Goal: Task Accomplishment & Management: Manage account settings

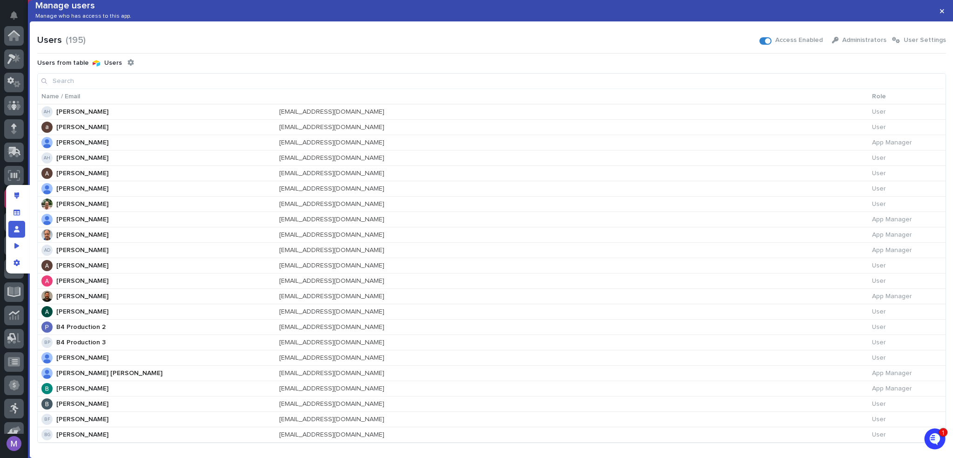
scroll to position [163, 0]
click at [18, 262] on icon "App settings" at bounding box center [17, 262] width 6 height 7
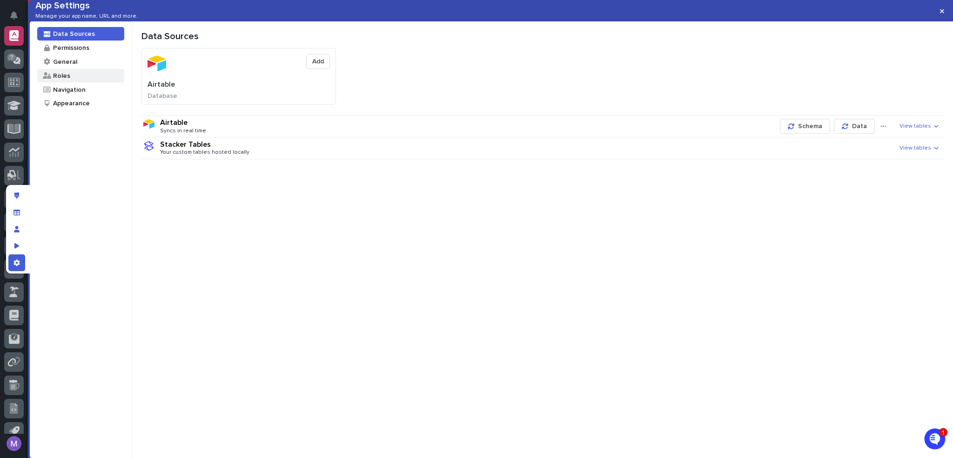
click at [63, 82] on div "Roles" at bounding box center [80, 76] width 87 height 14
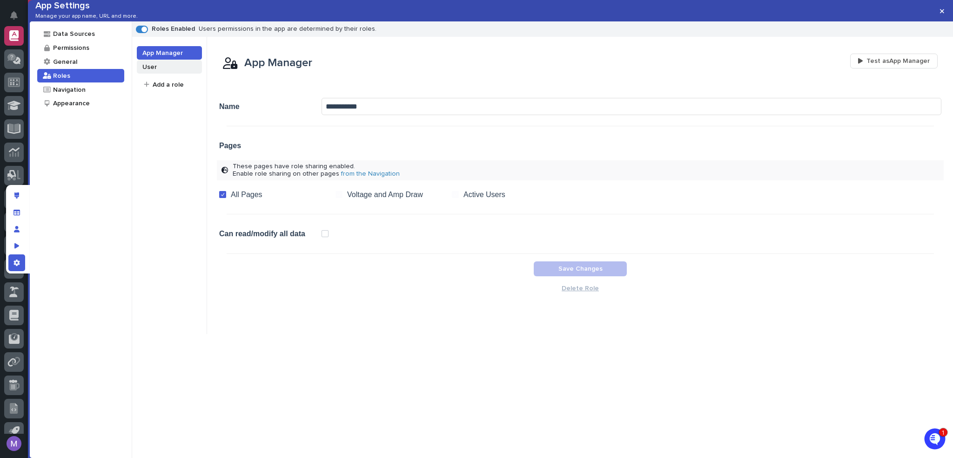
click at [163, 74] on div "User" at bounding box center [169, 67] width 65 height 14
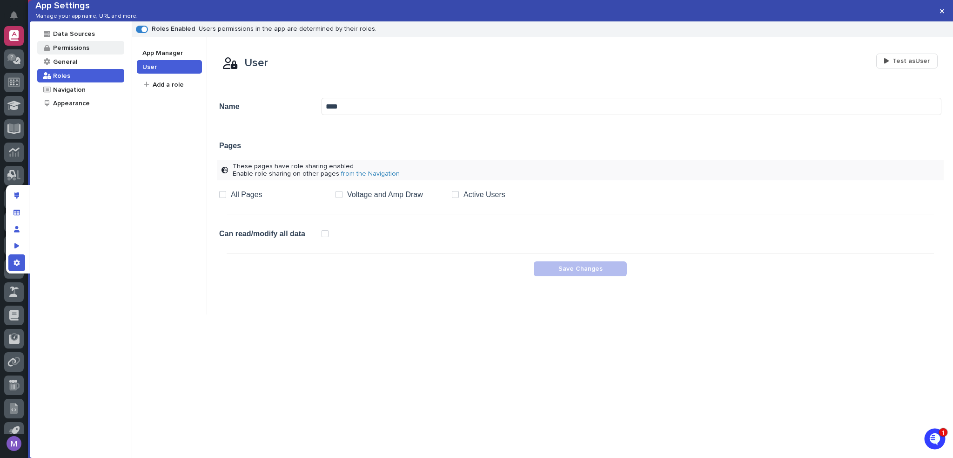
click at [58, 52] on div "Permissions" at bounding box center [70, 47] width 37 height 9
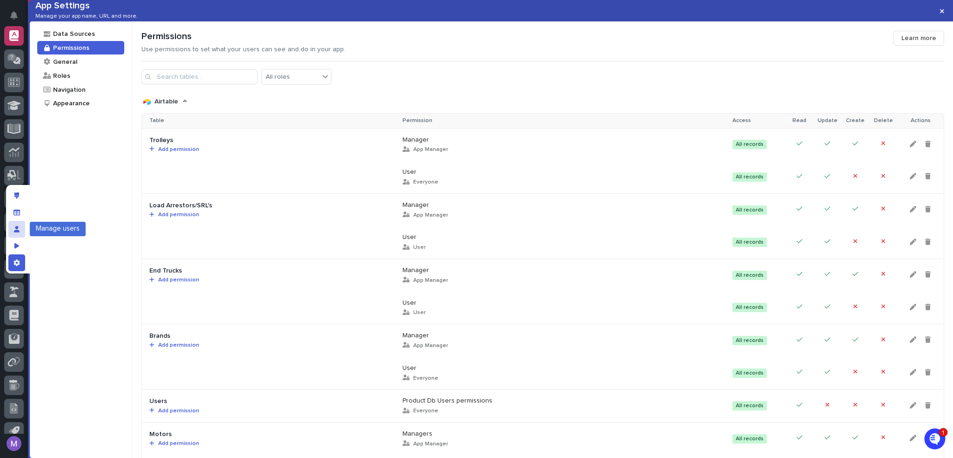
click at [14, 228] on icon "Manage users" at bounding box center [17, 229] width 6 height 7
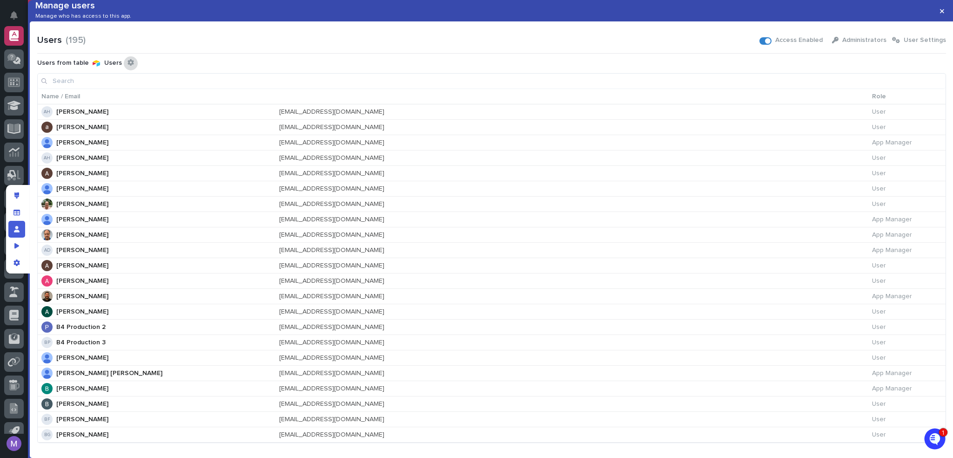
click at [128, 66] on icon "Configure connected user table" at bounding box center [131, 62] width 6 height 7
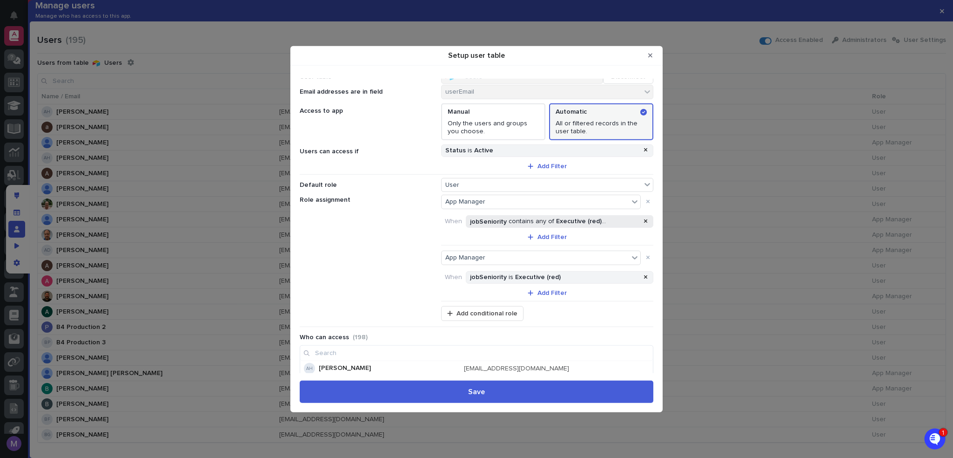
scroll to position [0, 0]
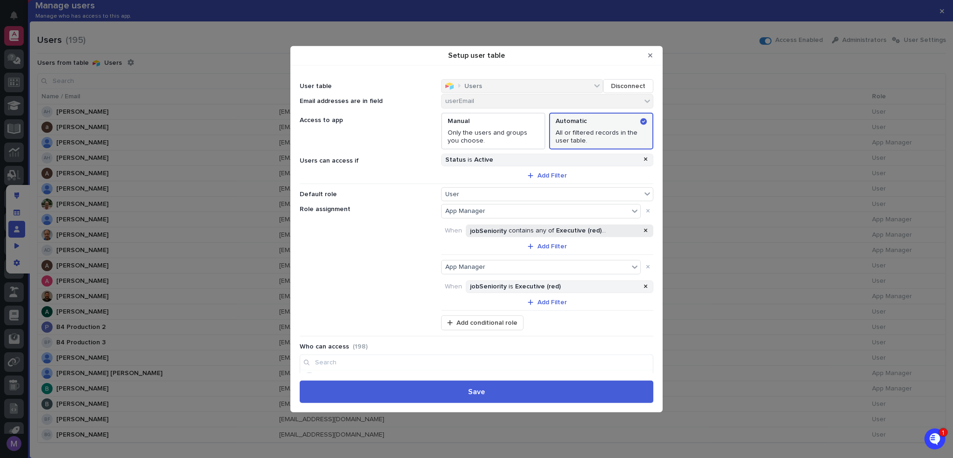
click at [588, 231] on div "Executive (red)" at bounding box center [579, 231] width 46 height 8
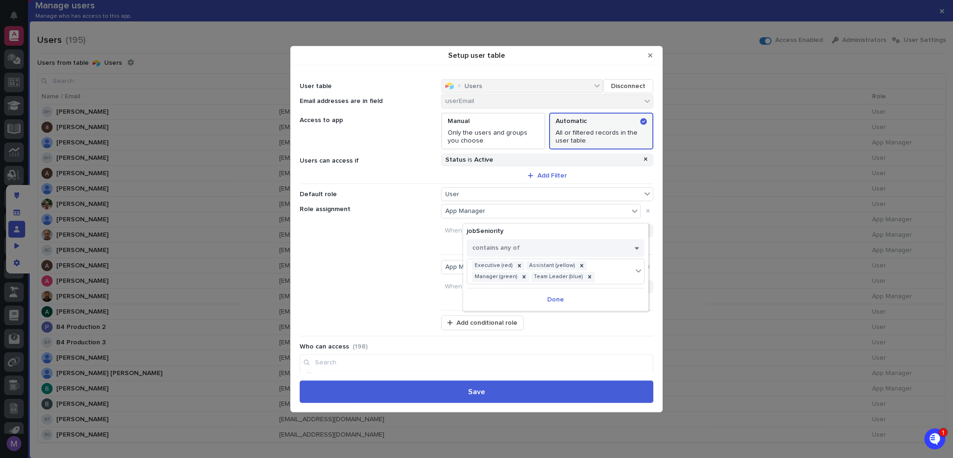
click at [433, 229] on div "Role assignment App Manager When jobSeniority contains any of Executive (red) ,…" at bounding box center [477, 258] width 354 height 112
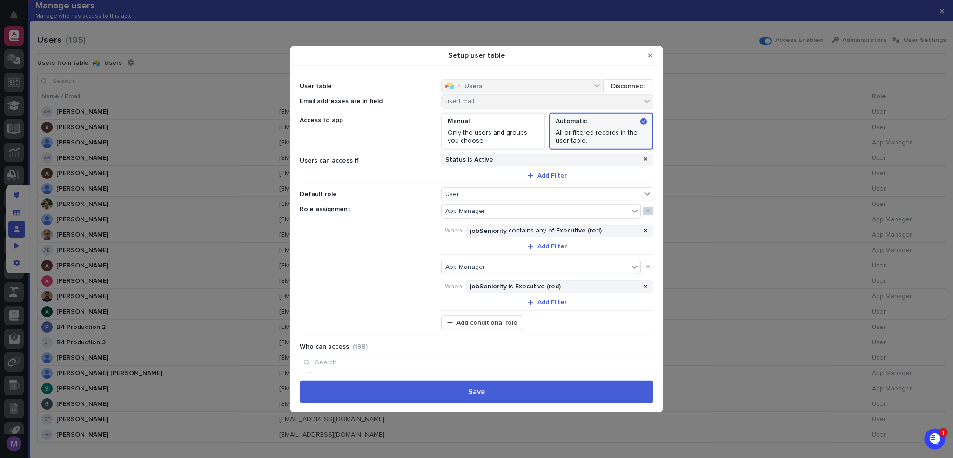
click at [645, 212] on div "Setup user table" at bounding box center [648, 211] width 11 height 8
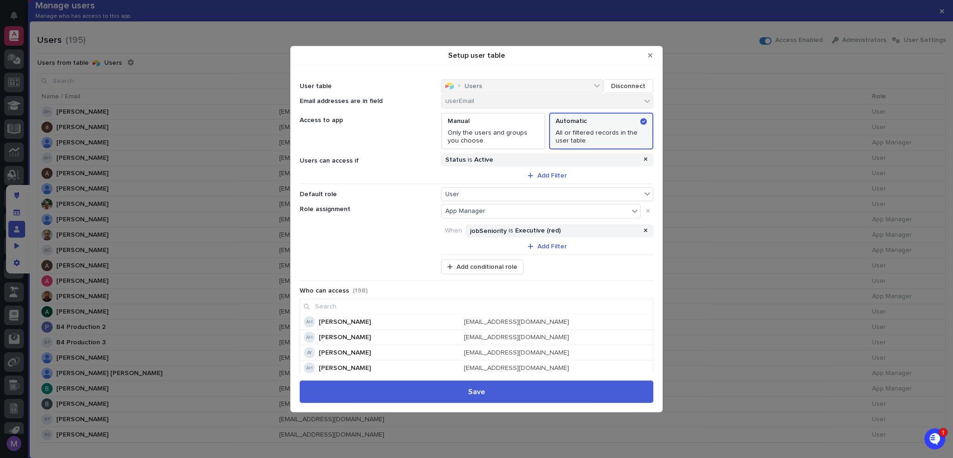
click at [645, 212] on div "Setup user table" at bounding box center [648, 211] width 11 height 8
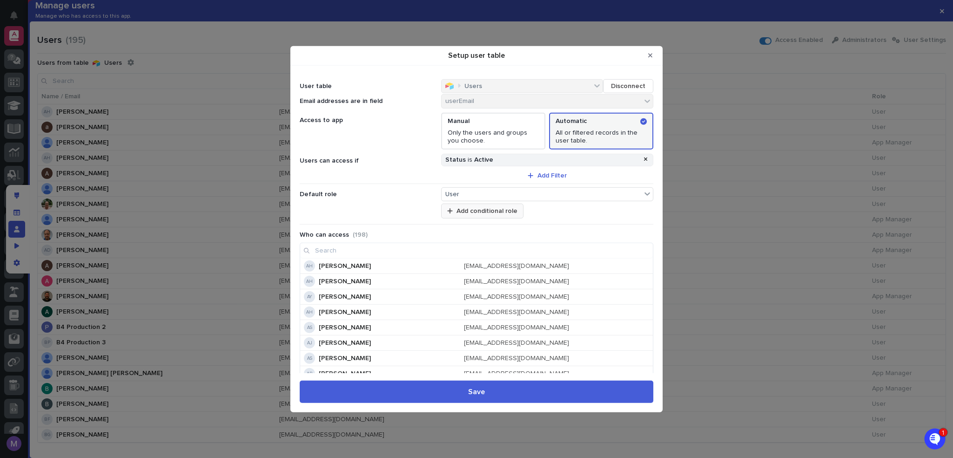
click at [496, 217] on button "Add conditional role" at bounding box center [482, 210] width 82 height 15
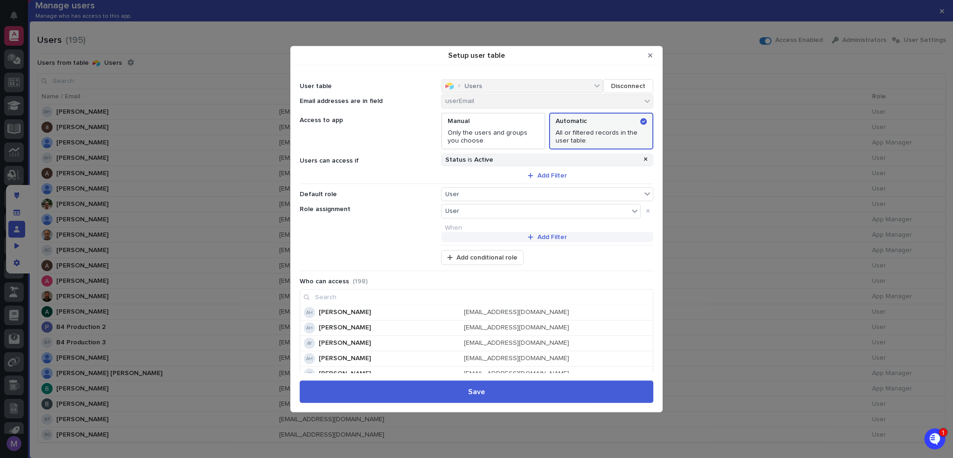
click at [541, 237] on span "Add Filter" at bounding box center [552, 237] width 29 height 7
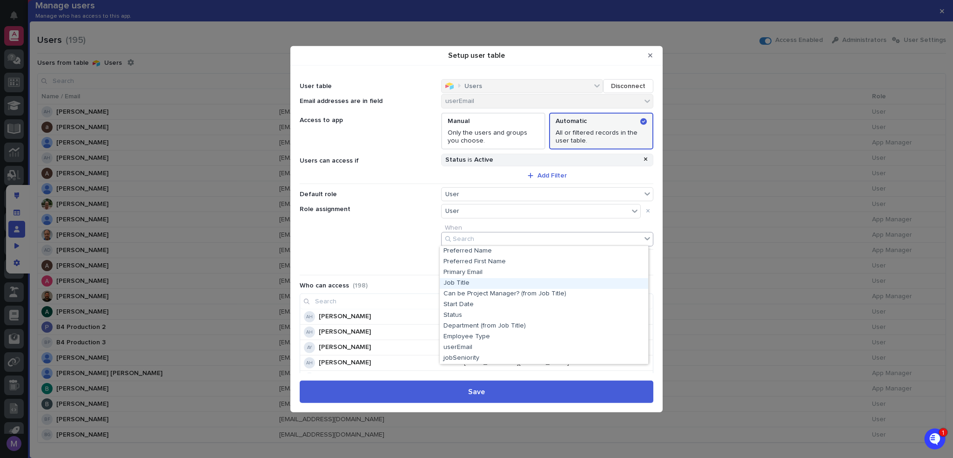
click at [477, 281] on div "Job Title" at bounding box center [544, 283] width 209 height 11
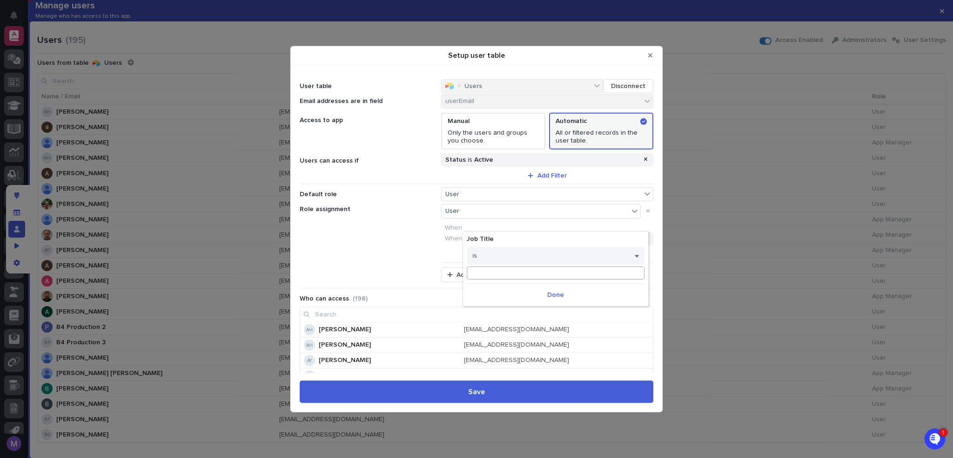
click at [497, 270] on input at bounding box center [556, 272] width 178 height 13
type input "Director of Engineering"
click at [559, 286] on span "Done" at bounding box center [555, 287] width 17 height 7
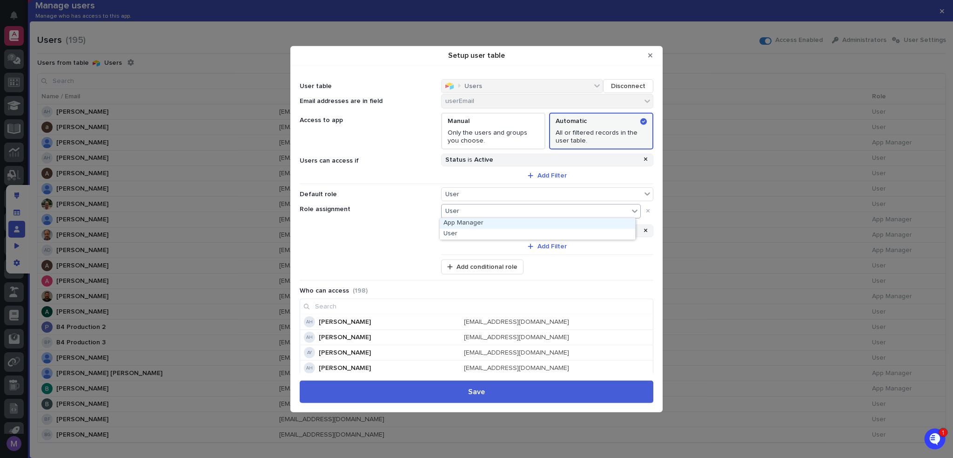
click at [503, 212] on div "User" at bounding box center [535, 211] width 187 height 14
click at [482, 225] on div "App Manager" at bounding box center [538, 223] width 196 height 11
click at [486, 266] on span "Add conditional role" at bounding box center [487, 267] width 61 height 7
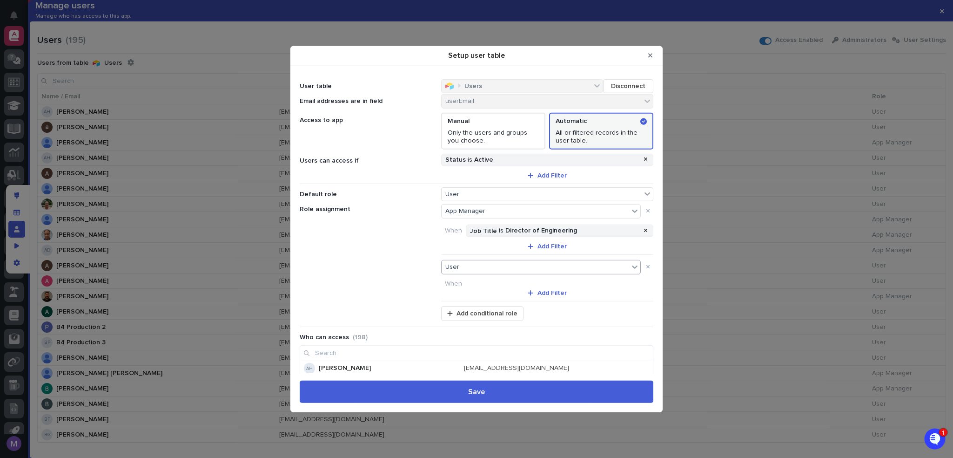
click at [492, 265] on div "User" at bounding box center [535, 267] width 187 height 14
click at [482, 282] on div "App Manager" at bounding box center [538, 278] width 196 height 11
click at [538, 291] on span "Add Filter" at bounding box center [552, 293] width 29 height 7
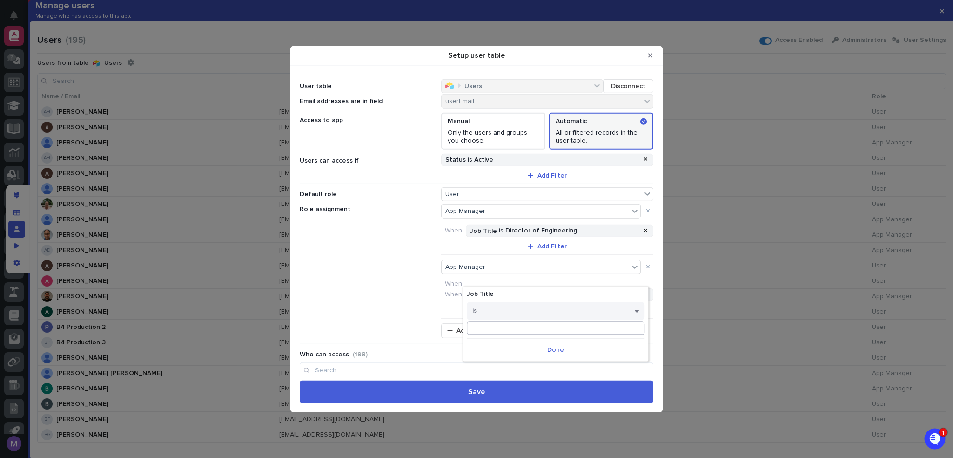
click at [497, 329] on input at bounding box center [556, 327] width 178 height 13
click at [484, 329] on input at bounding box center [556, 327] width 178 height 13
paste input "SCP-0246 control panel"
type input "S"
click at [518, 326] on input at bounding box center [556, 327] width 178 height 13
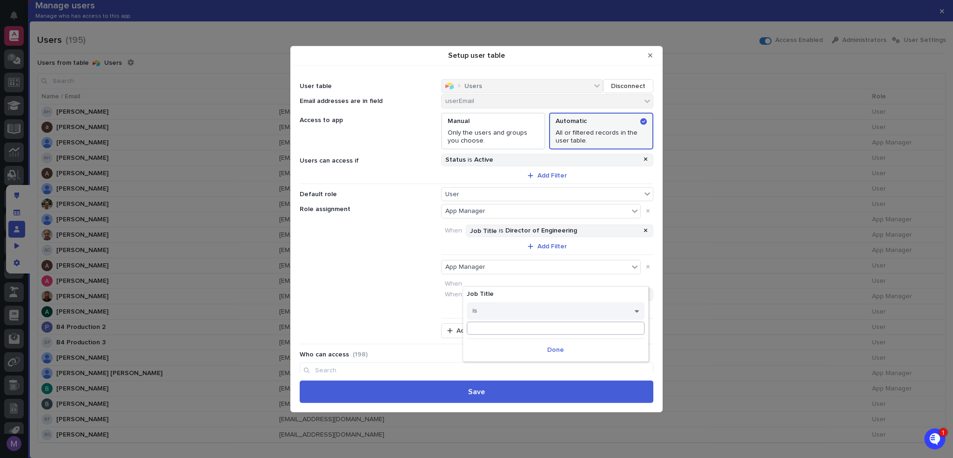
paste input "Director of Post Production & Logistics"
type input "Director of Post Production & Logistics"
click at [547, 338] on button "Done" at bounding box center [556, 342] width 178 height 15
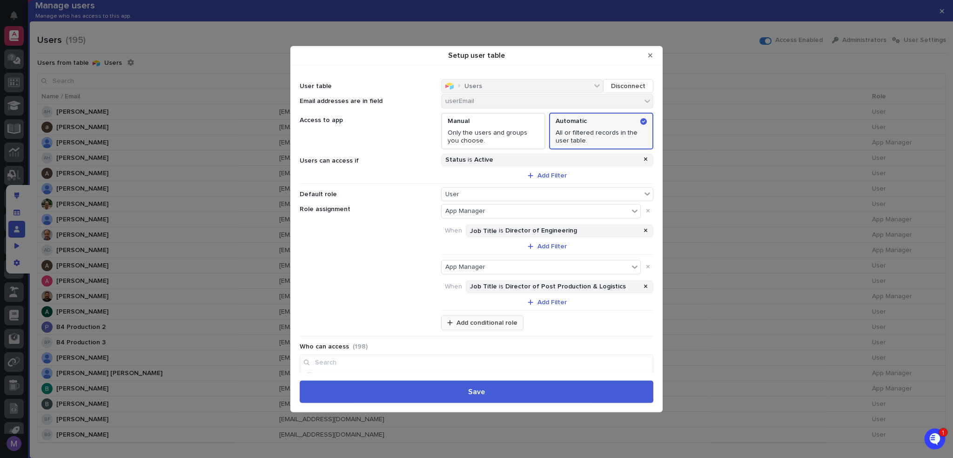
click at [484, 319] on span "Add conditional role" at bounding box center [487, 322] width 61 height 7
click at [488, 322] on div "User" at bounding box center [535, 323] width 187 height 14
click at [482, 332] on div "App Manager" at bounding box center [538, 334] width 196 height 11
click at [533, 346] on div "Setup user table" at bounding box center [532, 348] width 9 height 7
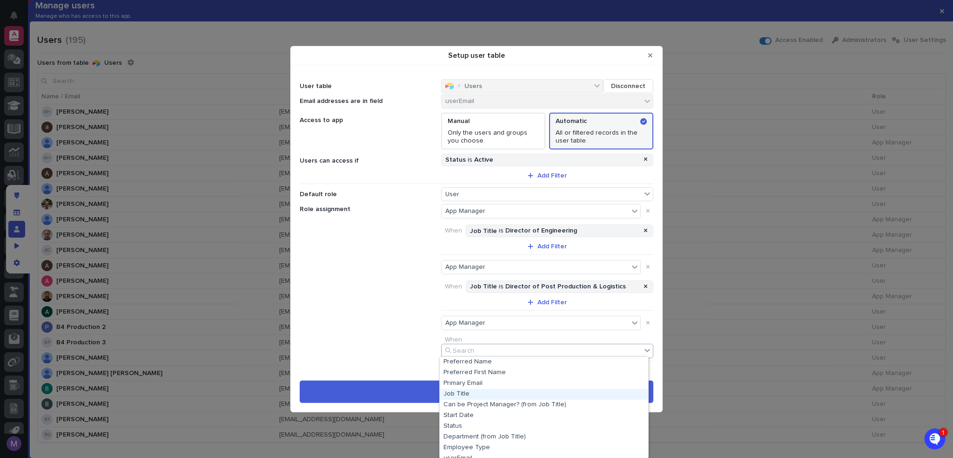
click at [490, 392] on div "Job Title" at bounding box center [544, 394] width 209 height 11
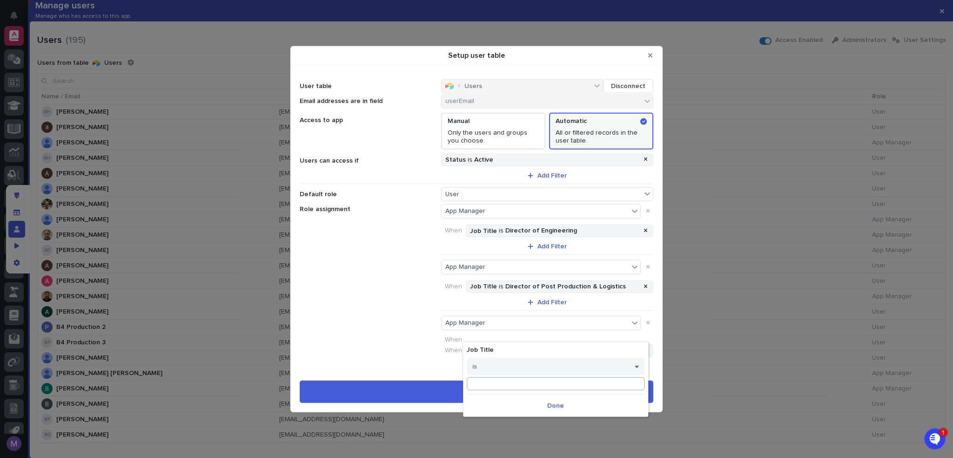
click at [518, 387] on input at bounding box center [556, 383] width 178 height 13
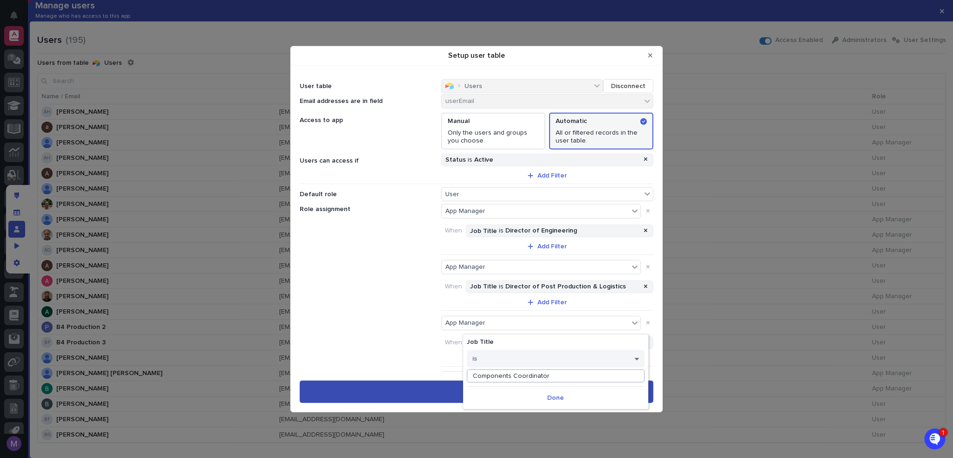
type input "Components Coordinator"
click at [557, 395] on span "Done" at bounding box center [555, 397] width 17 height 7
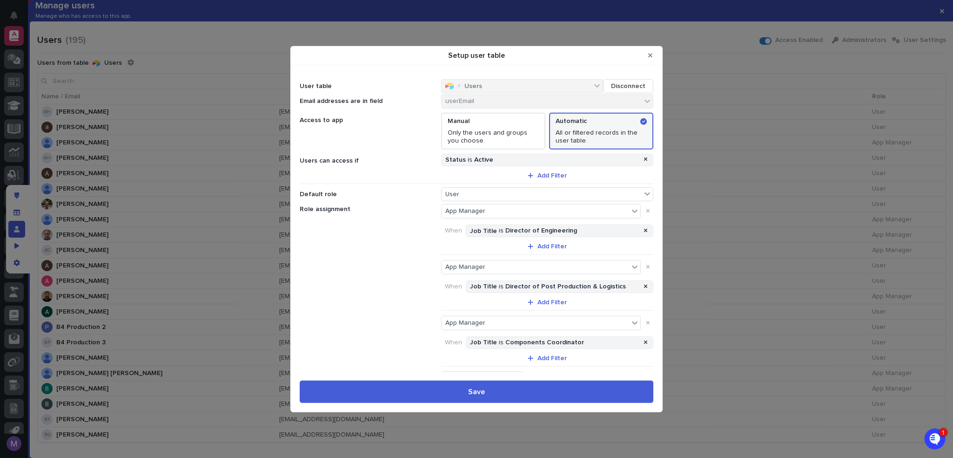
click at [344, 305] on div "Role assignment App Manager When Job Title is Director of Engineering Add Filte…" at bounding box center [477, 285] width 354 height 167
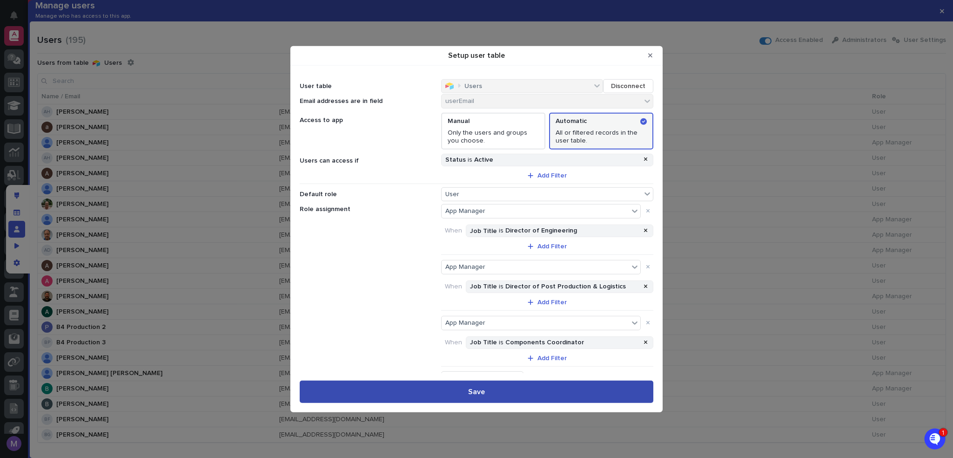
click at [561, 391] on button "Save" at bounding box center [477, 391] width 354 height 22
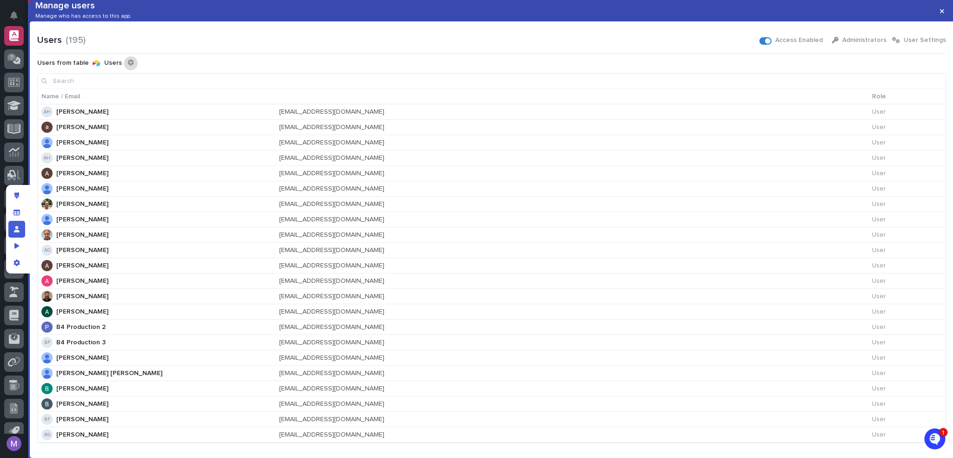
click at [128, 66] on icon "Configure connected user table" at bounding box center [131, 62] width 6 height 7
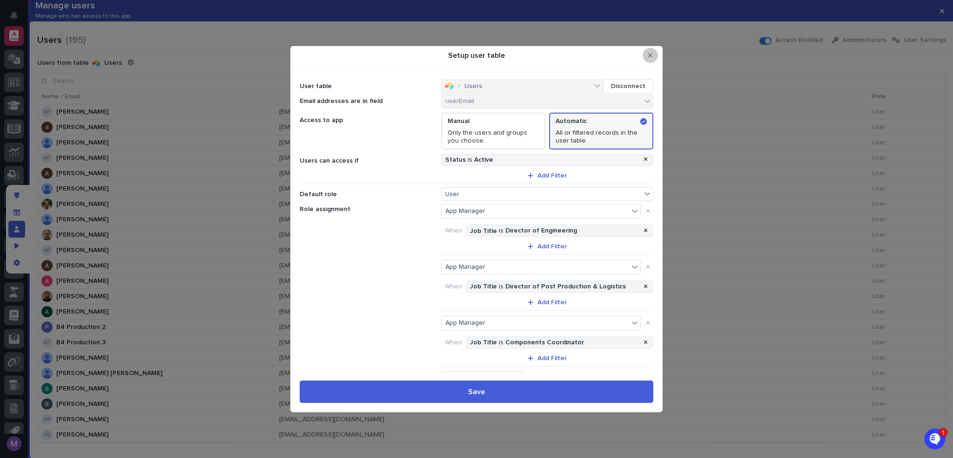
click at [653, 54] on button "Close Modal" at bounding box center [650, 55] width 15 height 15
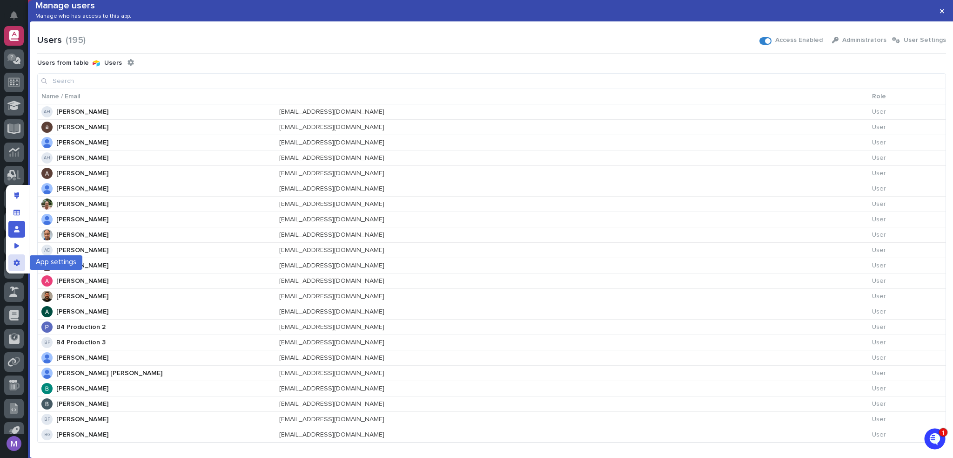
click at [15, 264] on icon "App settings" at bounding box center [17, 262] width 7 height 7
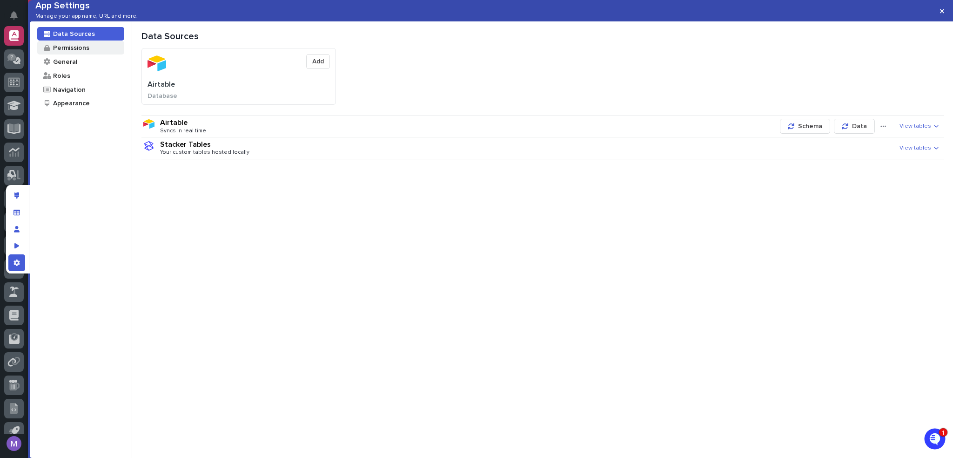
click at [82, 52] on div "Permissions" at bounding box center [70, 47] width 37 height 9
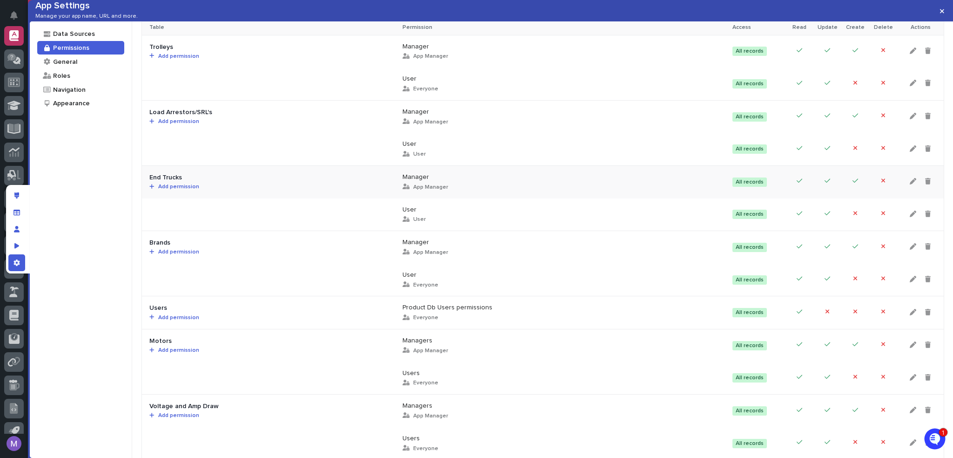
scroll to position [47, 0]
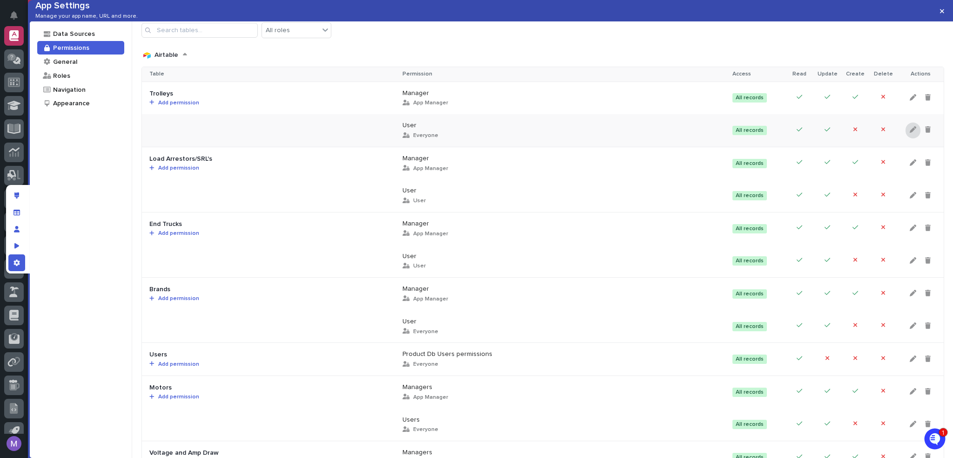
click at [910, 133] on icon at bounding box center [913, 129] width 7 height 7
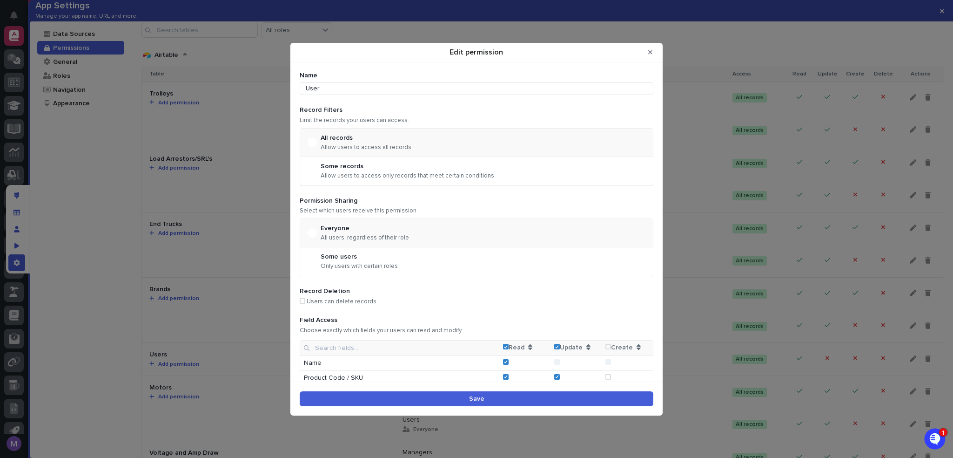
click at [553, 344] on td "Update" at bounding box center [576, 347] width 51 height 15
click at [556, 346] on polyline "Edit permission" at bounding box center [557, 346] width 3 height 3
click at [564, 396] on button "Save" at bounding box center [477, 398] width 354 height 15
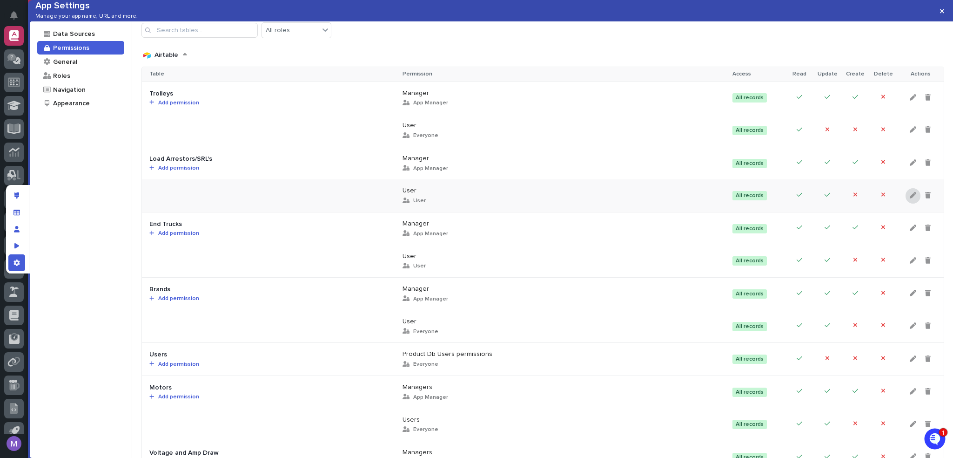
click at [910, 198] on icon at bounding box center [913, 195] width 7 height 7
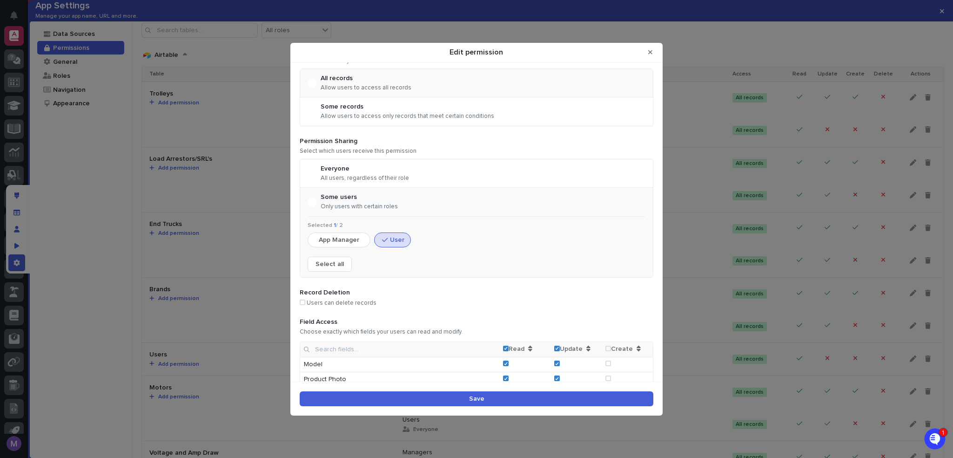
scroll to position [140, 0]
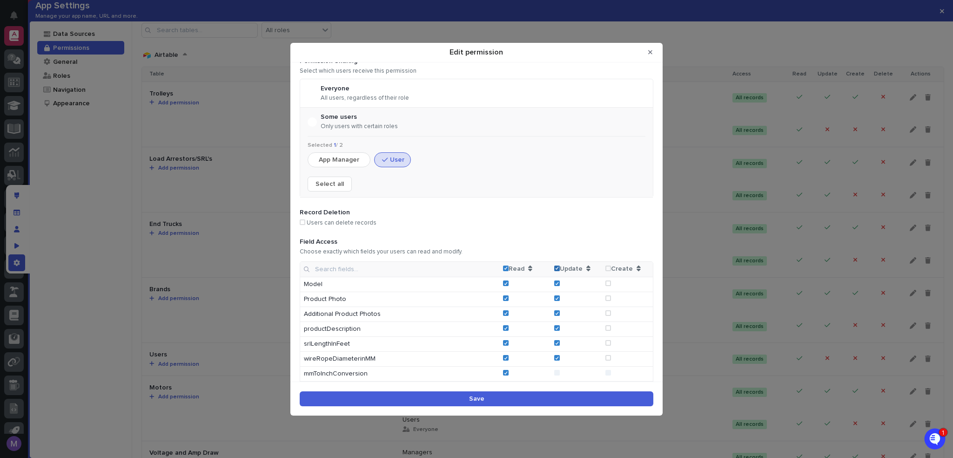
click at [555, 268] on icon "Edit permission" at bounding box center [557, 267] width 4 height 3
click at [546, 396] on button "Save" at bounding box center [477, 398] width 354 height 15
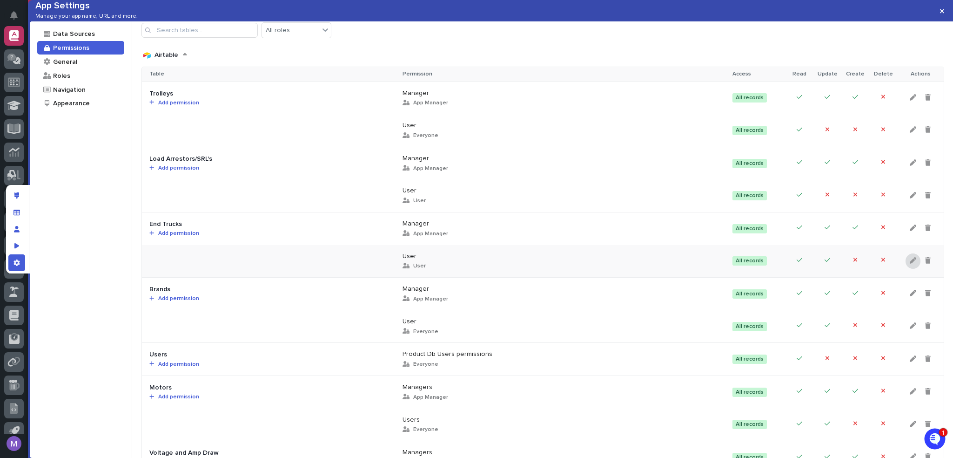
click at [906, 269] on div at bounding box center [913, 260] width 15 height 15
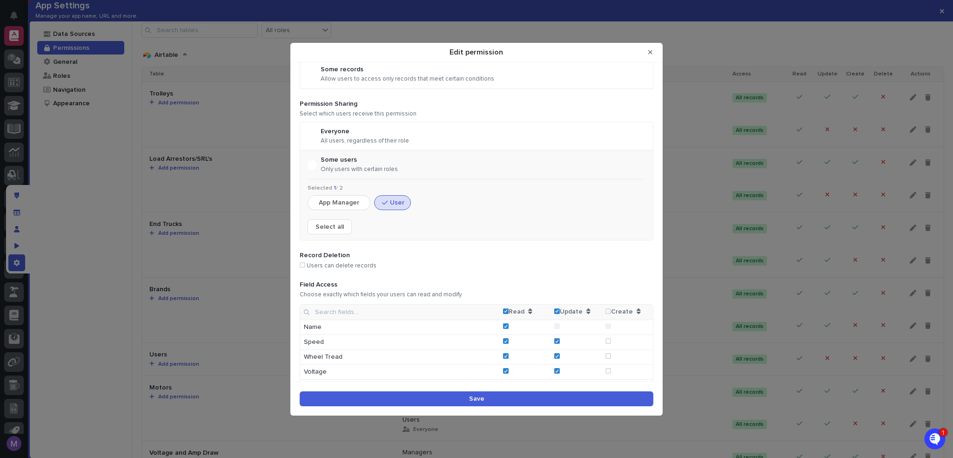
scroll to position [186, 0]
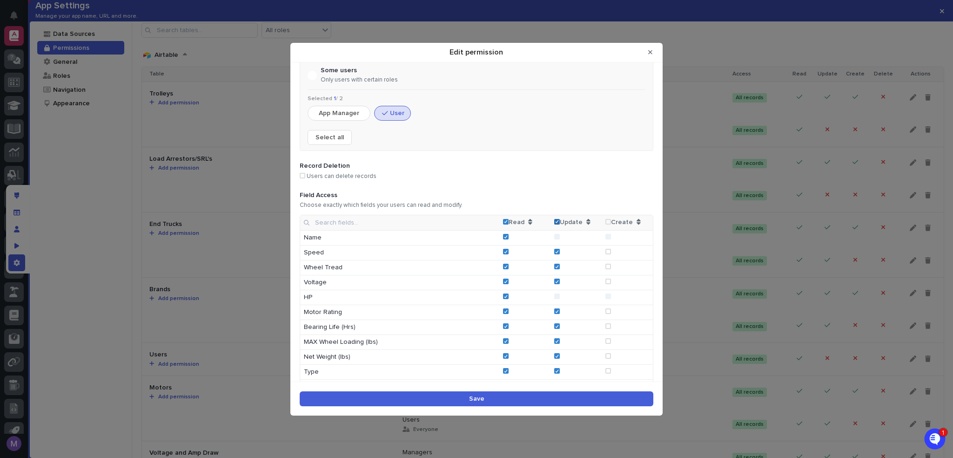
click at [556, 221] on polyline "Edit permission" at bounding box center [557, 221] width 3 height 3
click at [551, 394] on button "Save" at bounding box center [477, 398] width 354 height 15
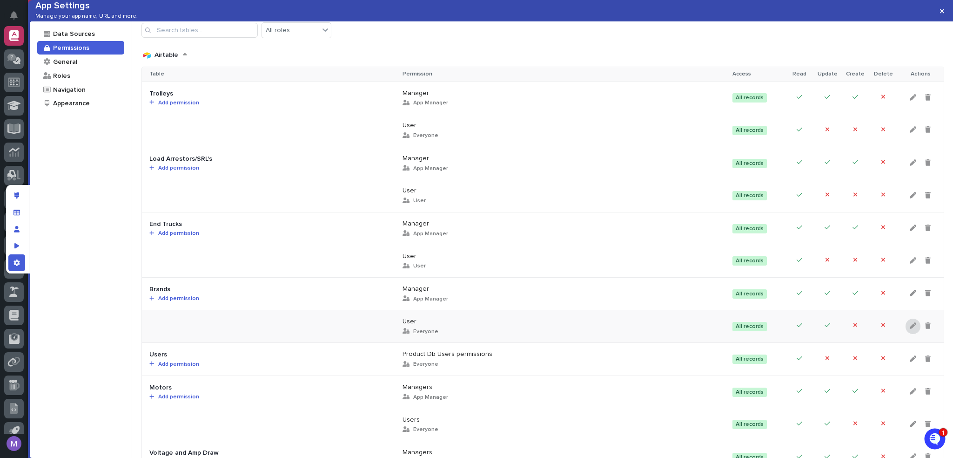
click at [910, 329] on icon at bounding box center [913, 325] width 7 height 7
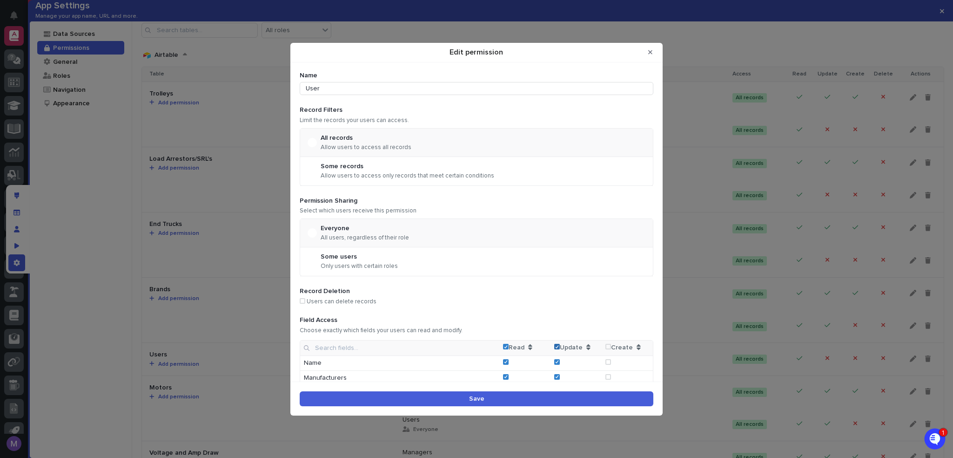
click at [555, 347] on icon "Edit permission" at bounding box center [557, 346] width 4 height 3
drag, startPoint x: 548, startPoint y: 397, endPoint x: 626, endPoint y: 390, distance: 78.1
click at [548, 398] on button "Save" at bounding box center [477, 398] width 354 height 15
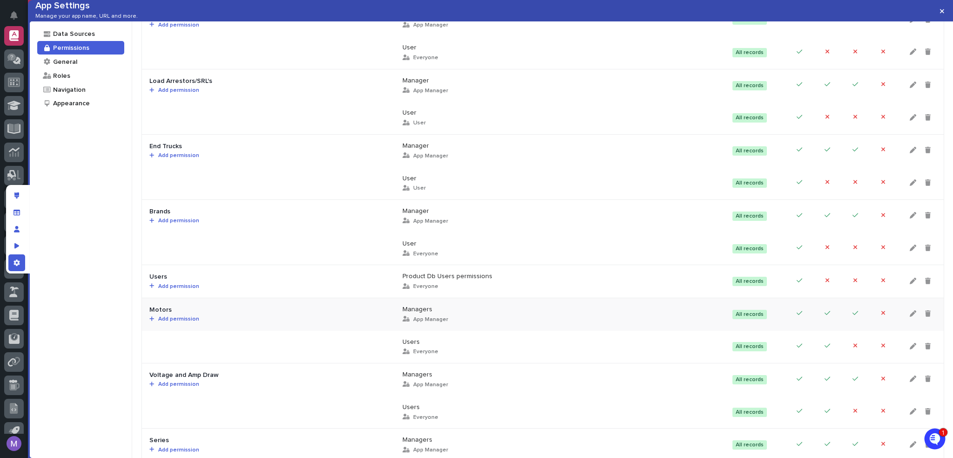
scroll to position [93, 0]
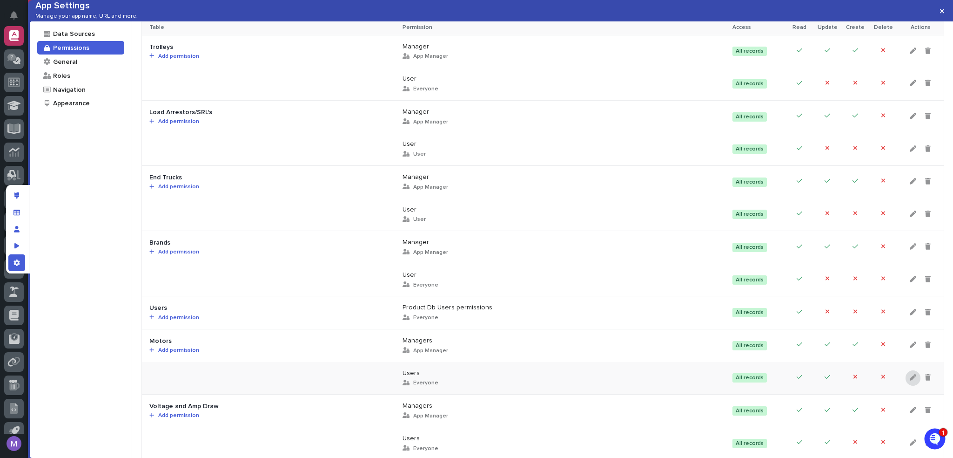
click at [910, 380] on icon at bounding box center [913, 377] width 7 height 7
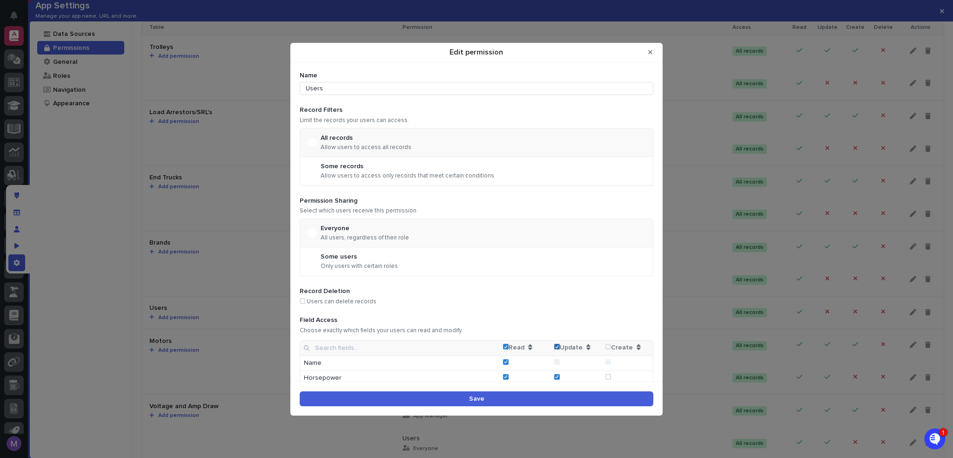
click at [556, 346] on polyline "Edit permission" at bounding box center [557, 346] width 3 height 3
click at [547, 401] on button "Save" at bounding box center [477, 398] width 354 height 15
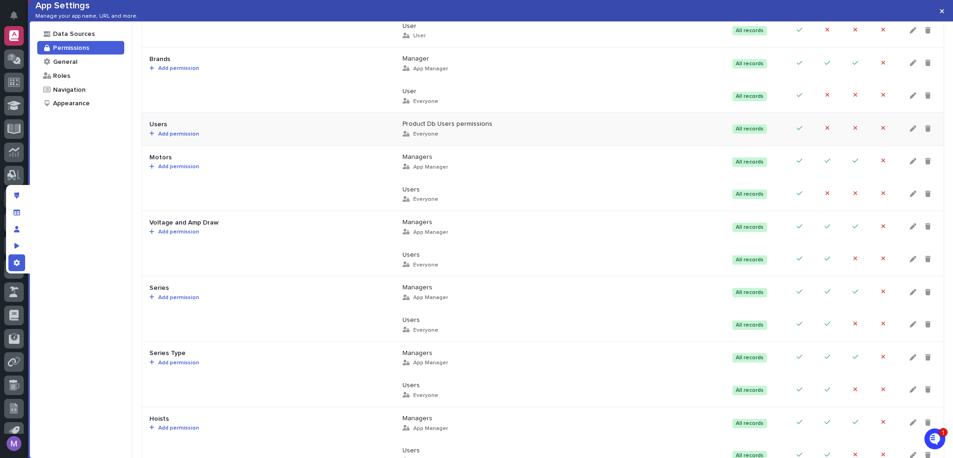
scroll to position [279, 0]
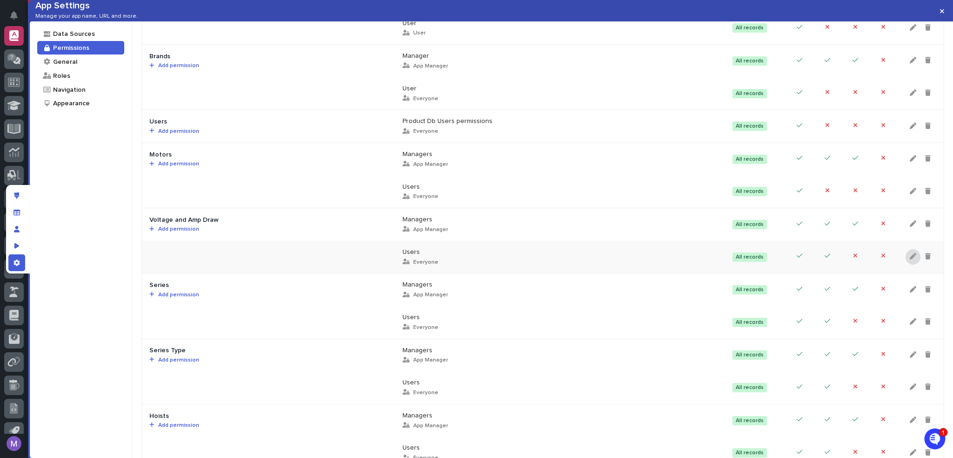
click at [906, 264] on div at bounding box center [913, 256] width 15 height 15
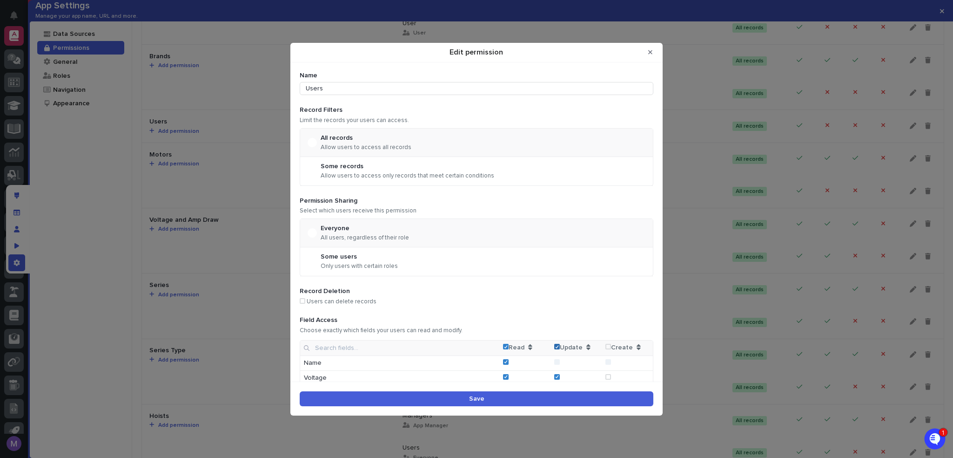
click at [556, 346] on polyline "Edit permission" at bounding box center [557, 346] width 3 height 3
click at [567, 395] on button "Save" at bounding box center [477, 398] width 354 height 15
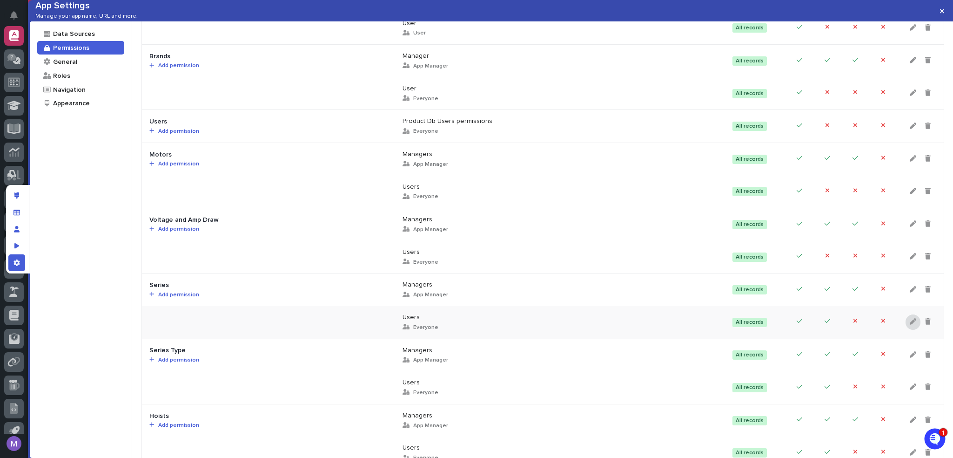
click at [906, 330] on div at bounding box center [913, 321] width 15 height 15
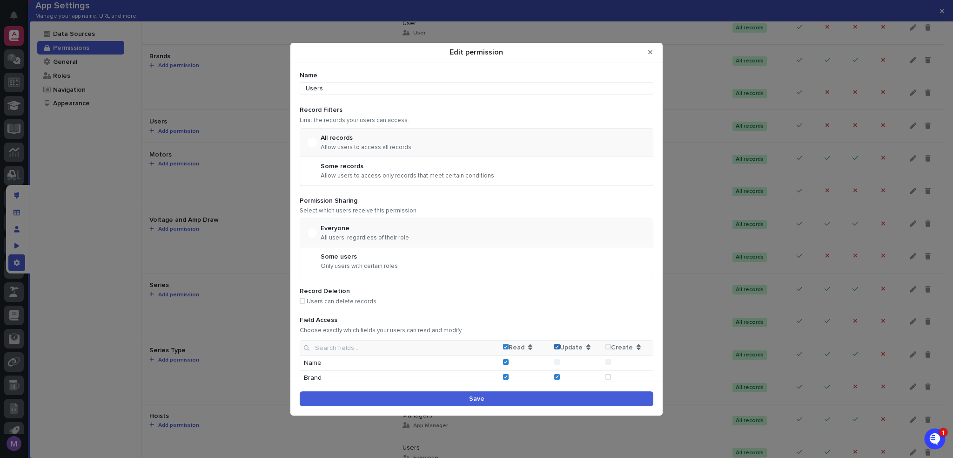
click at [555, 347] on icon "Edit permission" at bounding box center [557, 346] width 4 height 3
click at [568, 398] on button "Save" at bounding box center [477, 398] width 354 height 15
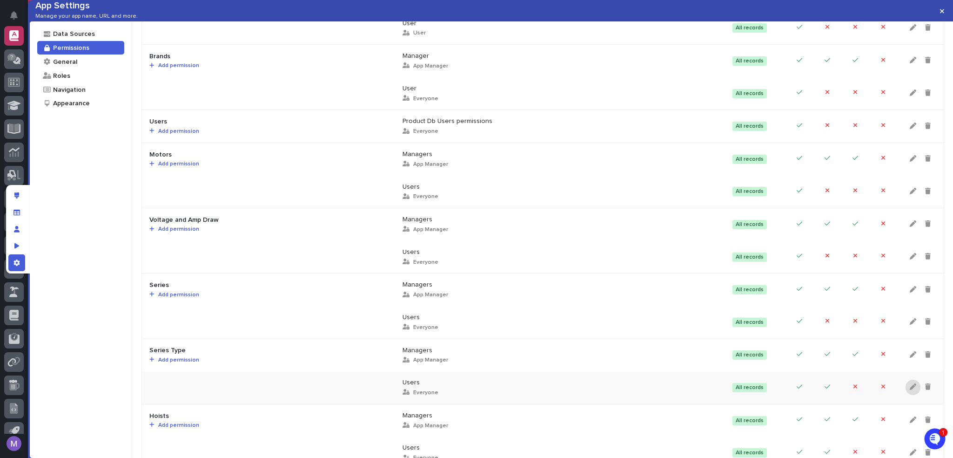
click at [910, 390] on icon at bounding box center [913, 386] width 7 height 7
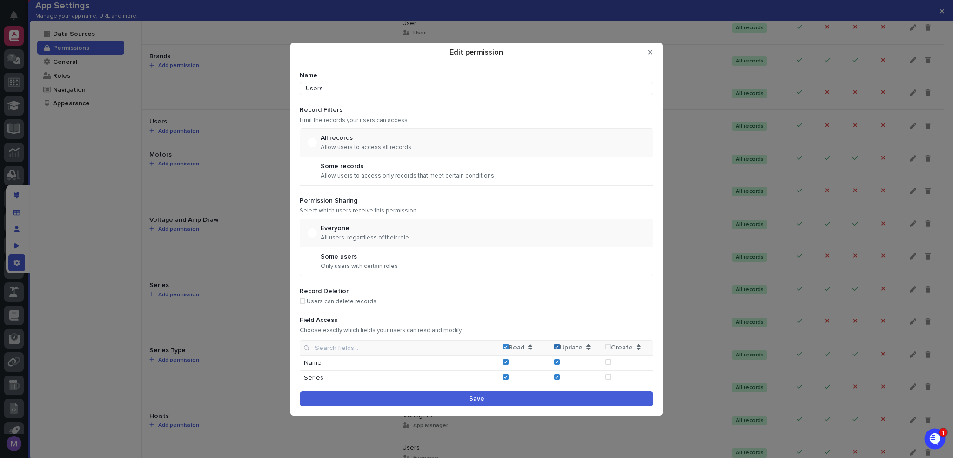
click at [555, 345] on icon "Edit permission" at bounding box center [557, 346] width 4 height 3
click at [549, 394] on button "Save" at bounding box center [477, 398] width 354 height 15
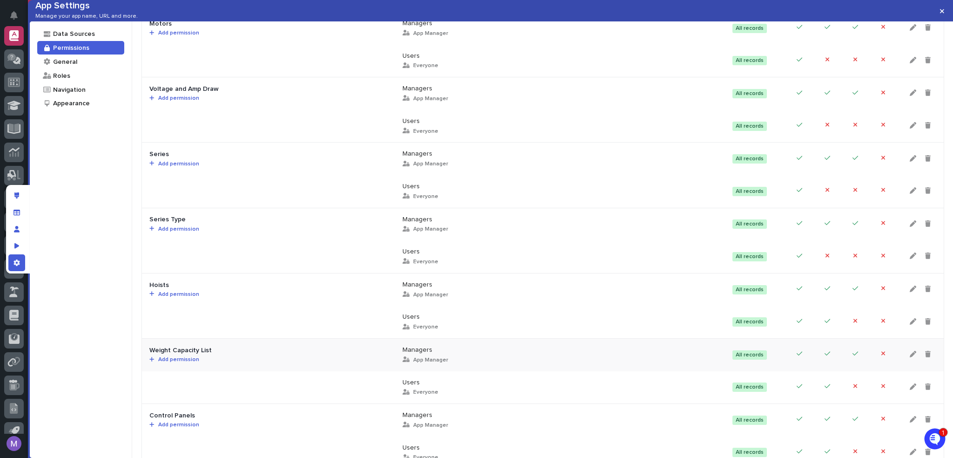
scroll to position [419, 0]
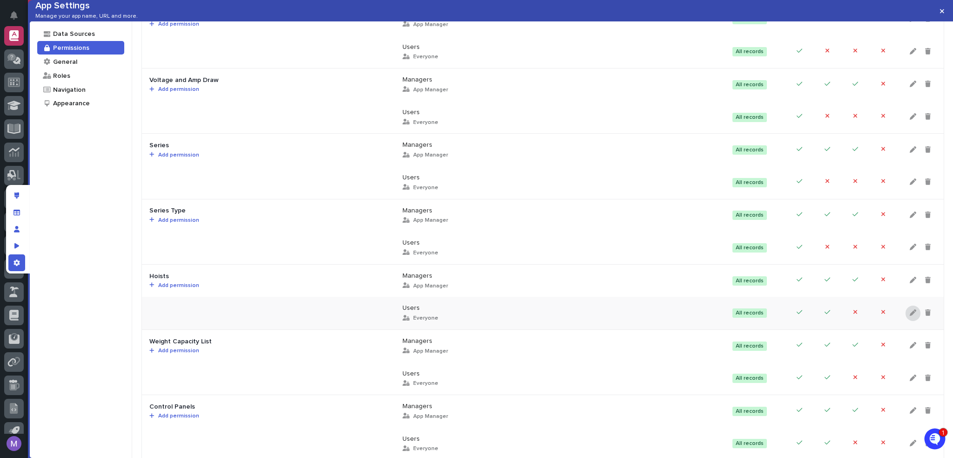
click at [910, 316] on icon at bounding box center [913, 312] width 7 height 7
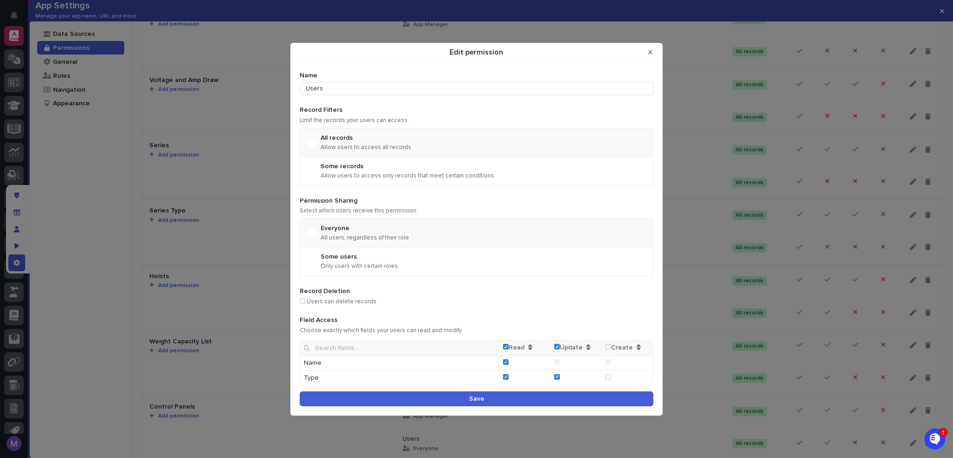
click at [554, 349] on div "Edit permission" at bounding box center [557, 348] width 6 height 8
click at [555, 347] on div "Edit permission" at bounding box center [557, 347] width 4 height 4
click at [561, 396] on button "Save" at bounding box center [477, 398] width 354 height 15
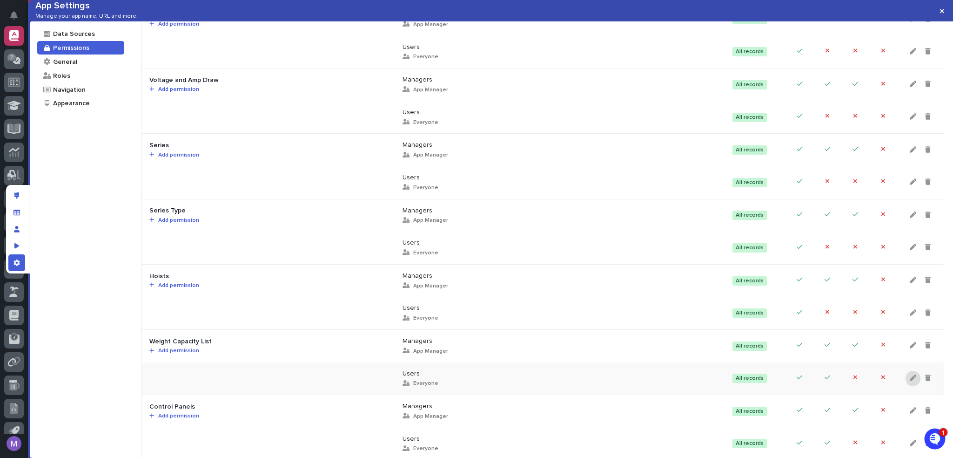
click at [906, 386] on div at bounding box center [913, 378] width 15 height 15
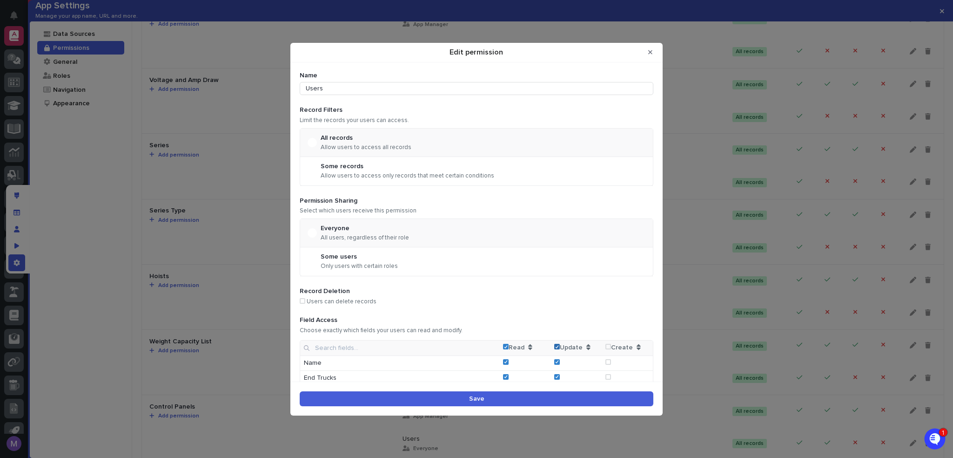
click at [556, 346] on polyline "Edit permission" at bounding box center [557, 346] width 3 height 3
click at [561, 393] on button "Save" at bounding box center [477, 398] width 354 height 15
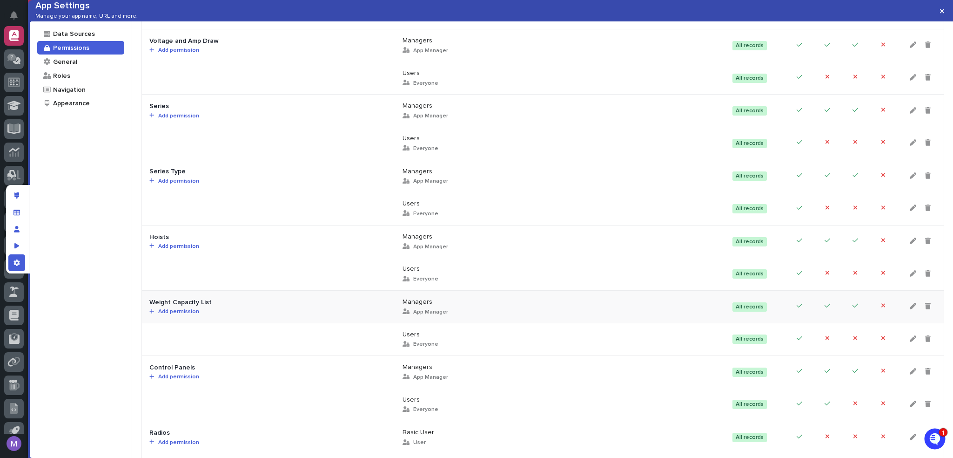
scroll to position [559, 0]
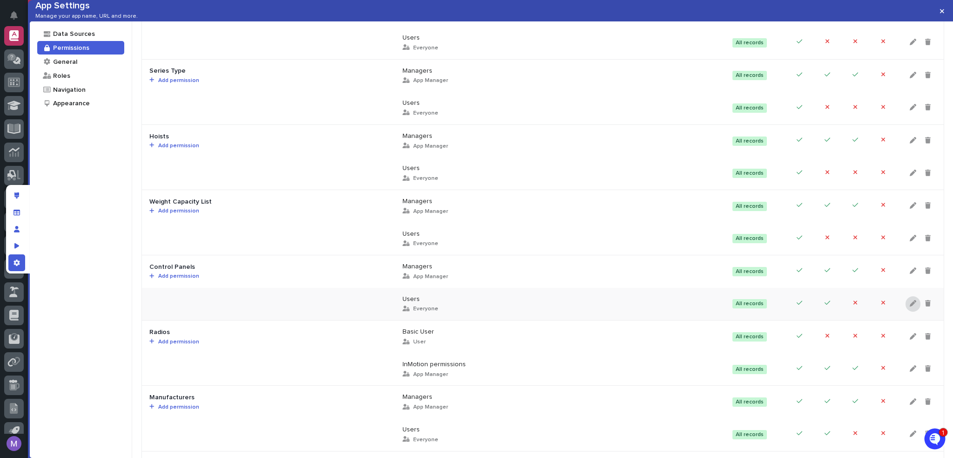
click at [910, 306] on icon at bounding box center [913, 303] width 7 height 7
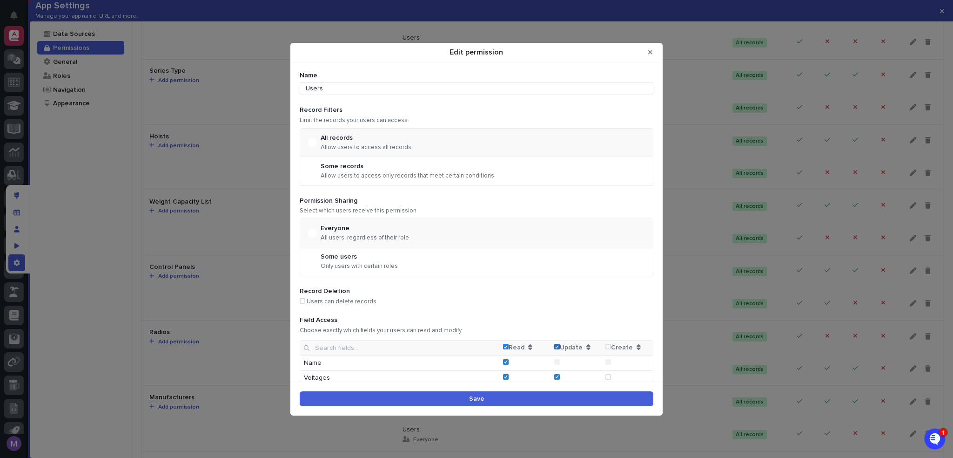
click at [554, 346] on span "Edit permission" at bounding box center [557, 347] width 6 height 6
click at [563, 389] on div "Save" at bounding box center [477, 398] width 372 height 34
click at [562, 394] on button "Save" at bounding box center [477, 398] width 354 height 15
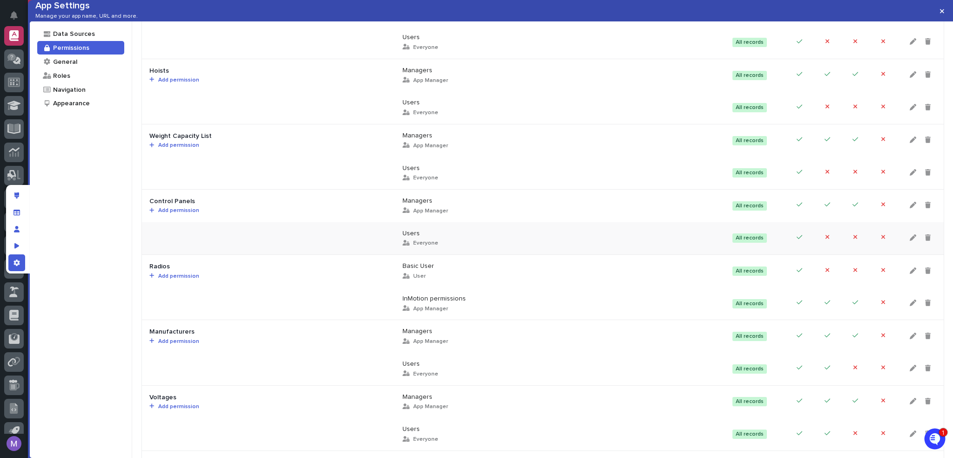
scroll to position [652, 0]
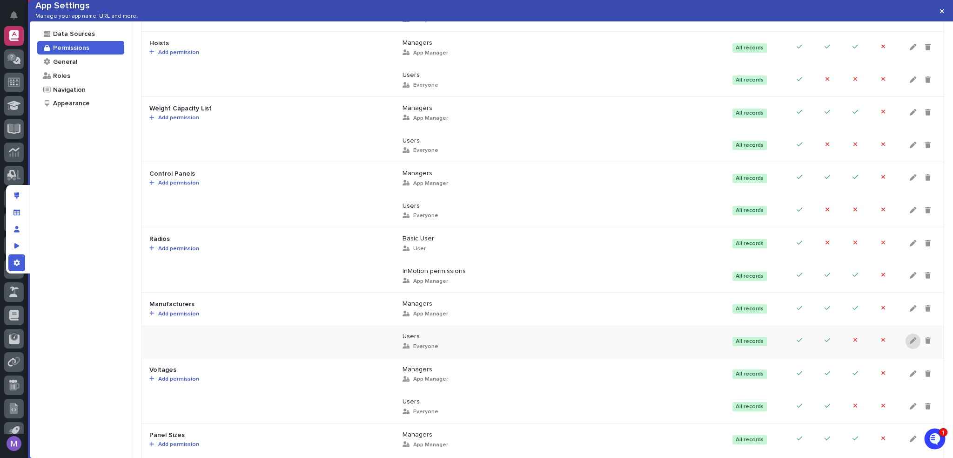
click at [910, 344] on icon at bounding box center [913, 340] width 7 height 7
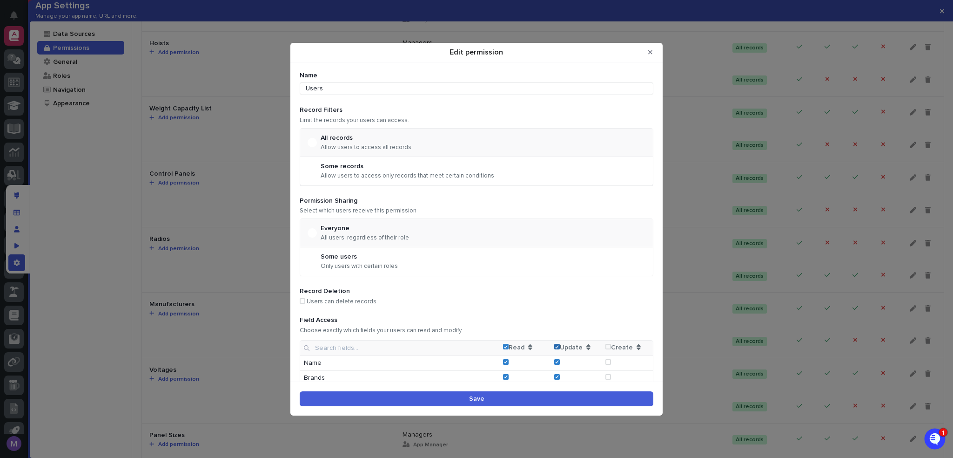
click at [555, 347] on div "Edit permission" at bounding box center [557, 347] width 4 height 4
click at [551, 396] on button "Save" at bounding box center [477, 398] width 354 height 15
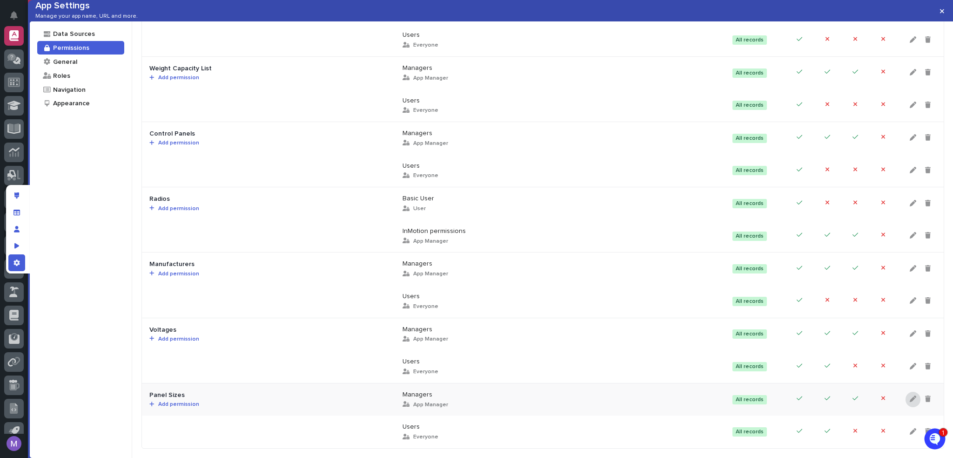
scroll to position [712, 0]
click at [906, 363] on div at bounding box center [913, 366] width 15 height 15
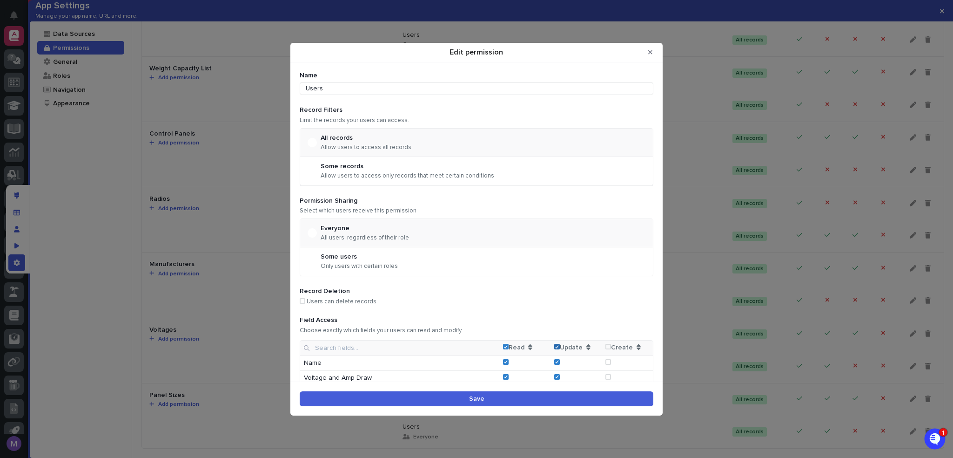
click at [554, 347] on span "Edit permission" at bounding box center [557, 347] width 6 height 6
click at [592, 400] on button "Save" at bounding box center [477, 398] width 354 height 15
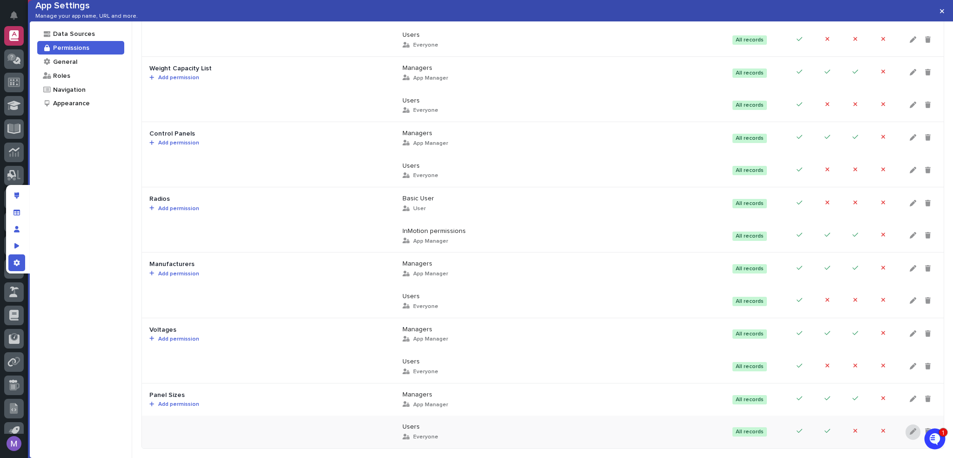
click at [910, 428] on icon at bounding box center [913, 431] width 7 height 7
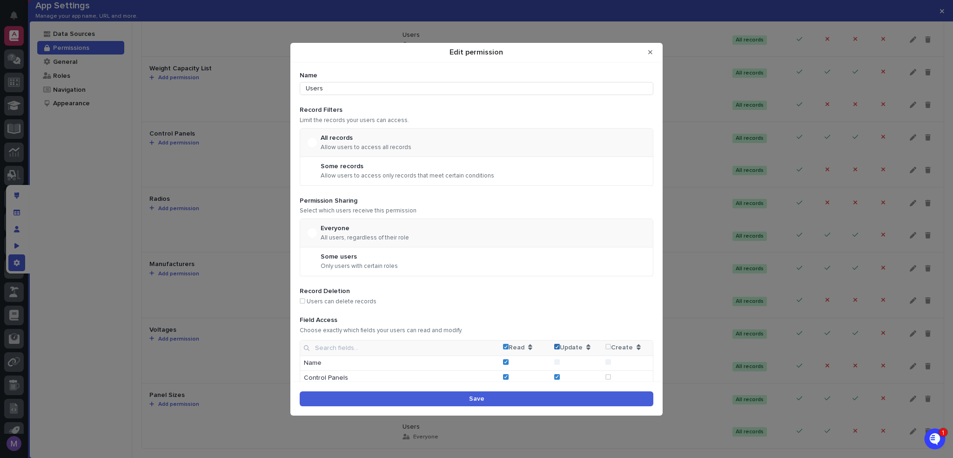
click at [556, 347] on polyline "Edit permission" at bounding box center [557, 346] width 3 height 3
click at [553, 395] on button "Save" at bounding box center [477, 398] width 354 height 15
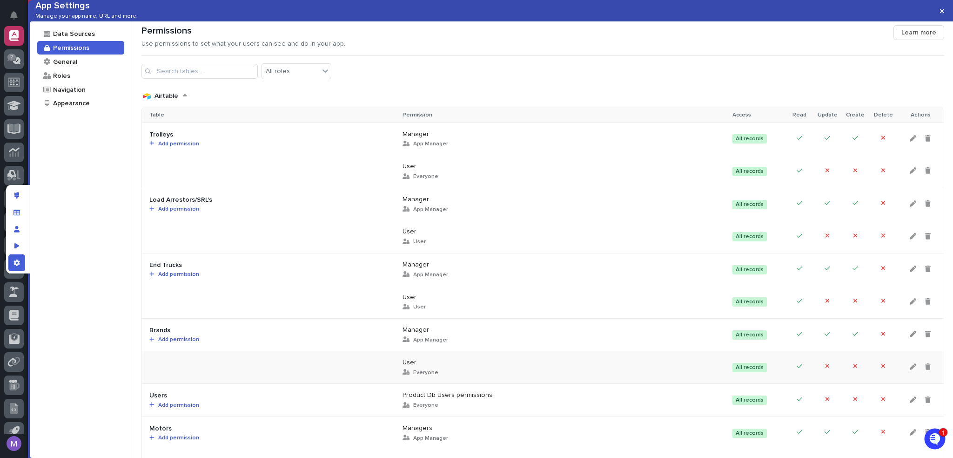
scroll to position [0, 0]
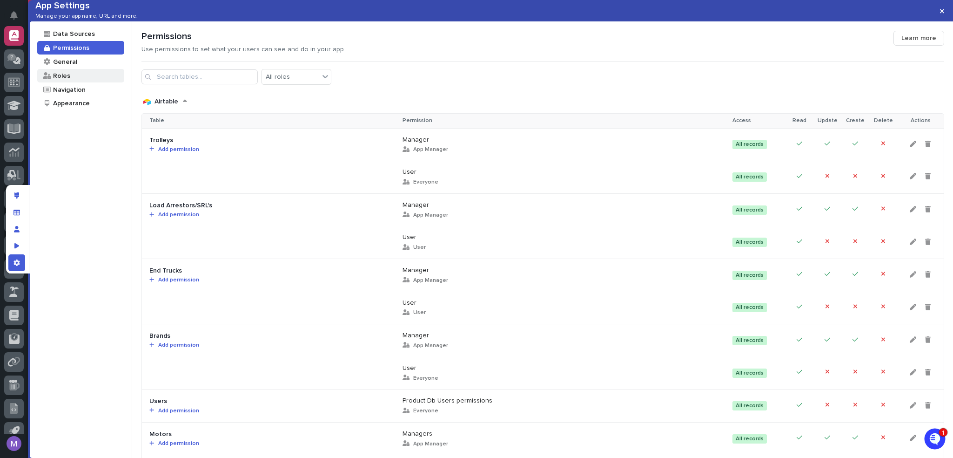
click at [68, 80] on div "Roles" at bounding box center [61, 75] width 18 height 9
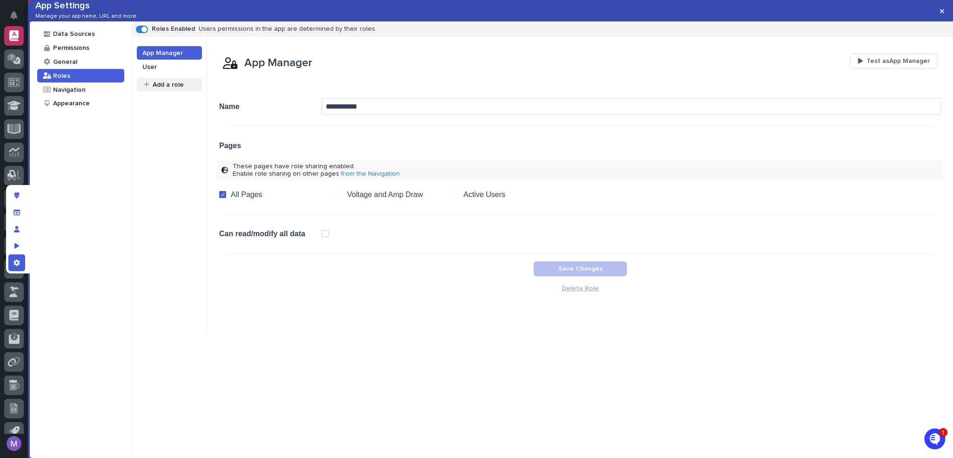
click at [162, 89] on div "Add a role" at bounding box center [168, 84] width 32 height 9
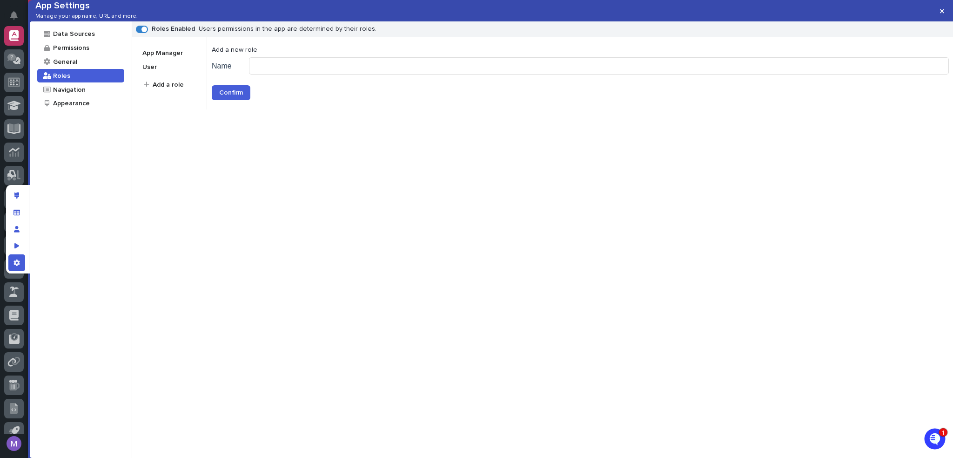
click at [304, 74] on input "Name" at bounding box center [599, 65] width 700 height 17
type input "**********"
click at [235, 96] on span "Confirm" at bounding box center [231, 92] width 24 height 7
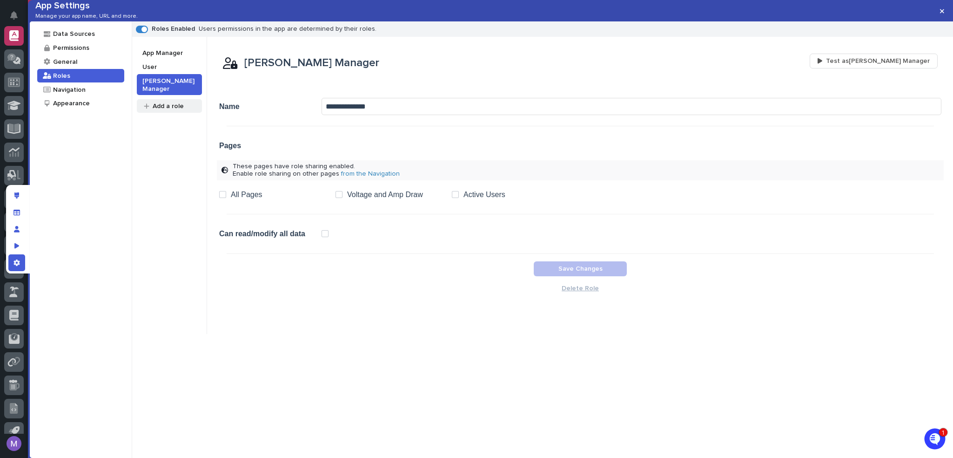
click at [162, 110] on div "Add a role" at bounding box center [168, 105] width 32 height 9
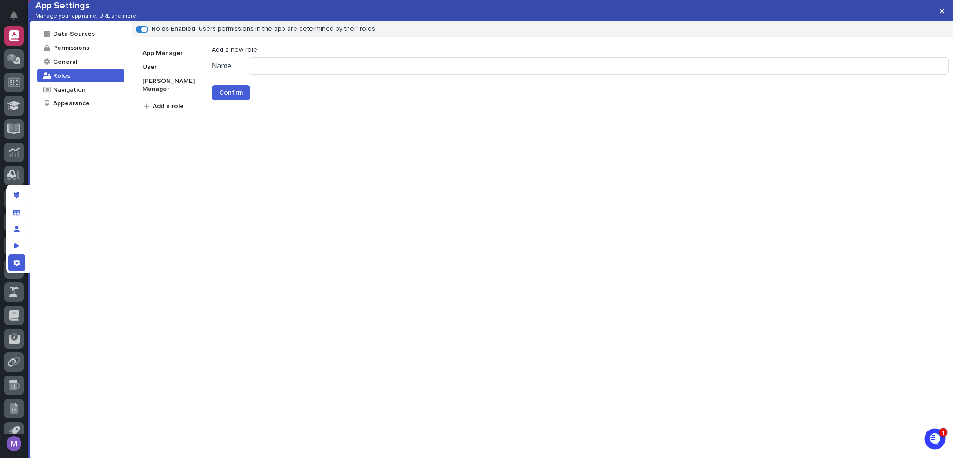
click at [270, 74] on input "Name" at bounding box center [599, 65] width 700 height 17
type input "**********"
click at [221, 100] on button "Confirm" at bounding box center [231, 92] width 39 height 15
click at [220, 100] on button "Confirm" at bounding box center [231, 92] width 39 height 15
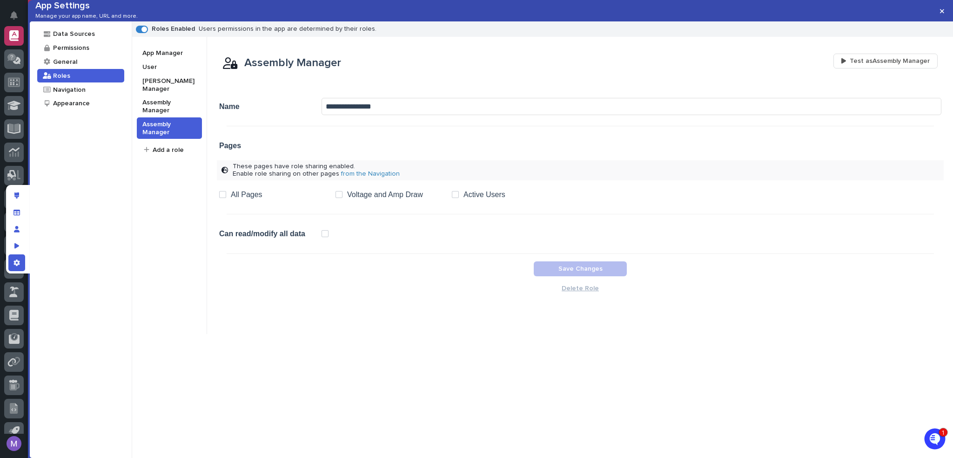
click at [175, 218] on div "App Manager User [PERSON_NAME] Manager Assembly Manager Assembly Manager Add a …" at bounding box center [169, 185] width 75 height 297
click at [454, 72] on div "Assembly Manager" at bounding box center [526, 63] width 615 height 19
click at [171, 115] on div "Assembly Manager" at bounding box center [170, 106] width 56 height 17
click at [581, 291] on span "Delete Role" at bounding box center [580, 288] width 37 height 7
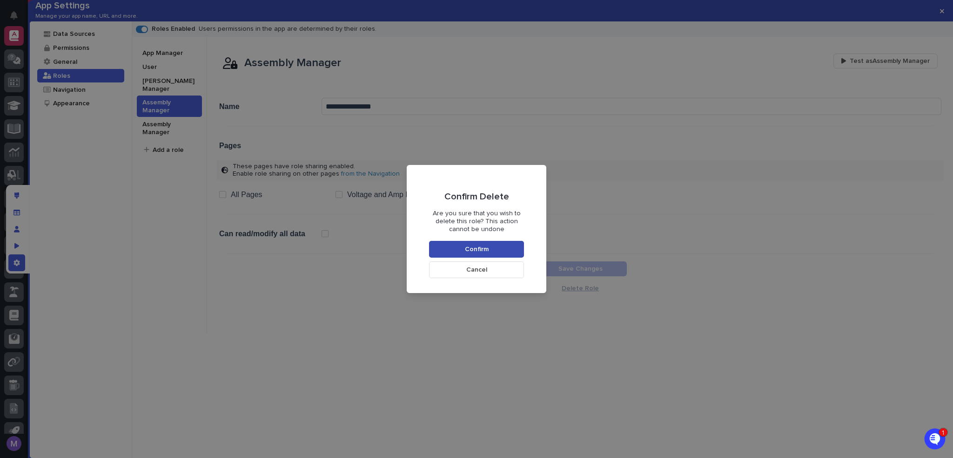
click at [460, 250] on button "Confirm" at bounding box center [476, 249] width 95 height 17
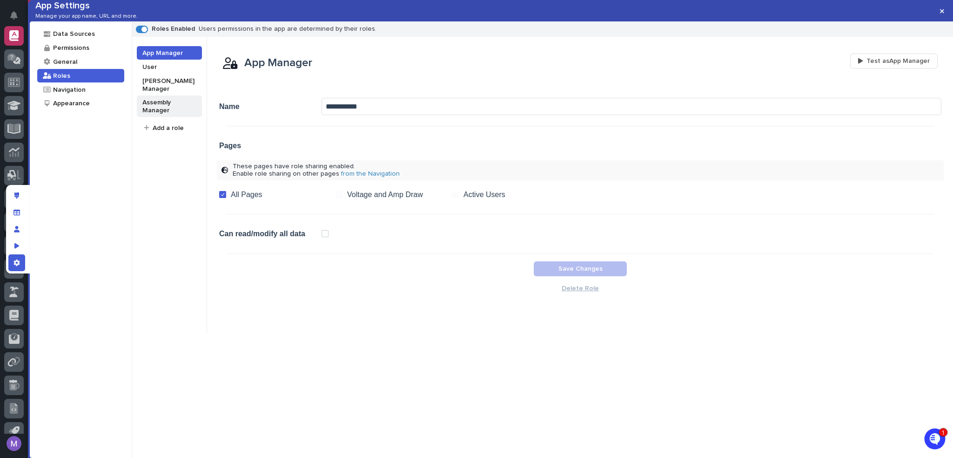
click at [170, 113] on div "Assembly Manager" at bounding box center [170, 106] width 56 height 17
click at [586, 296] on button "Delete Role" at bounding box center [580, 288] width 93 height 15
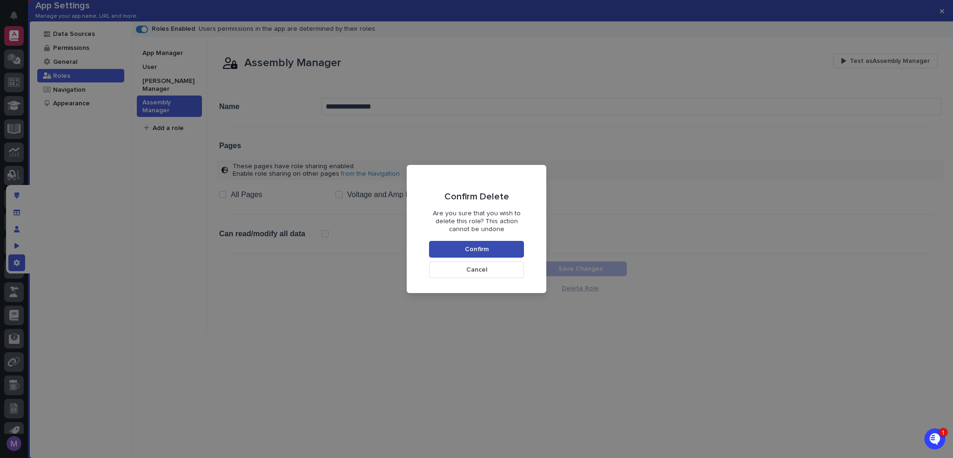
click at [476, 248] on span "Confirm" at bounding box center [477, 249] width 24 height 7
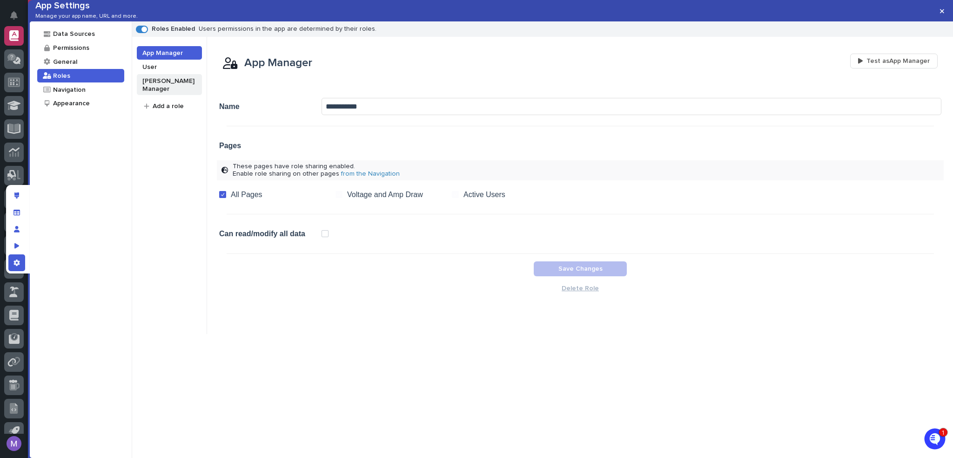
click at [168, 93] on div "[PERSON_NAME] Manager" at bounding box center [170, 84] width 56 height 17
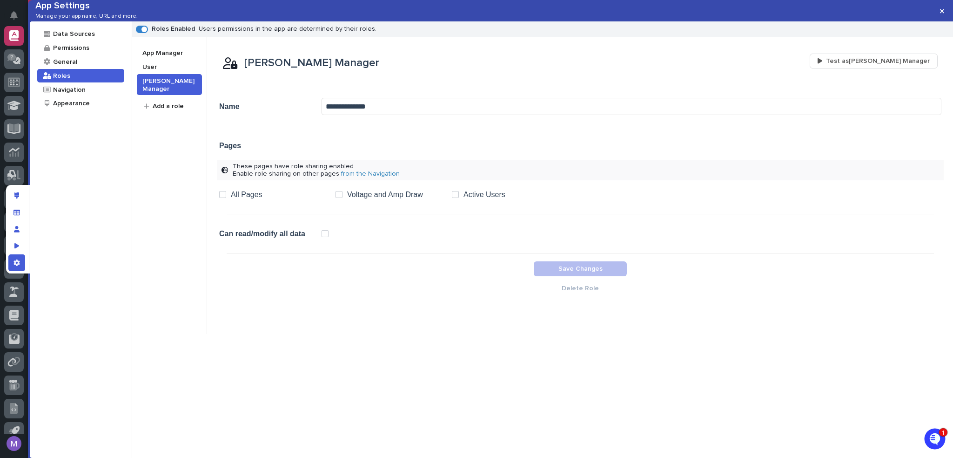
click at [580, 291] on span "Delete Role" at bounding box center [580, 288] width 37 height 7
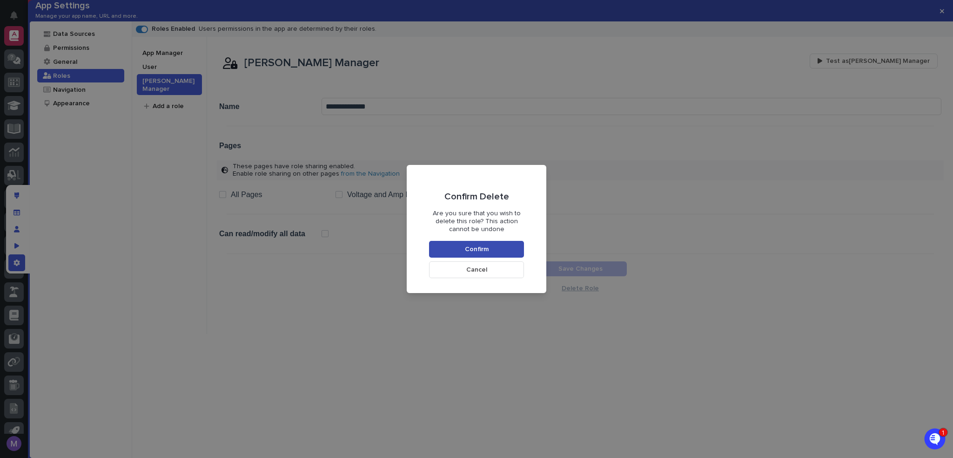
click at [469, 250] on span "Confirm" at bounding box center [477, 249] width 24 height 7
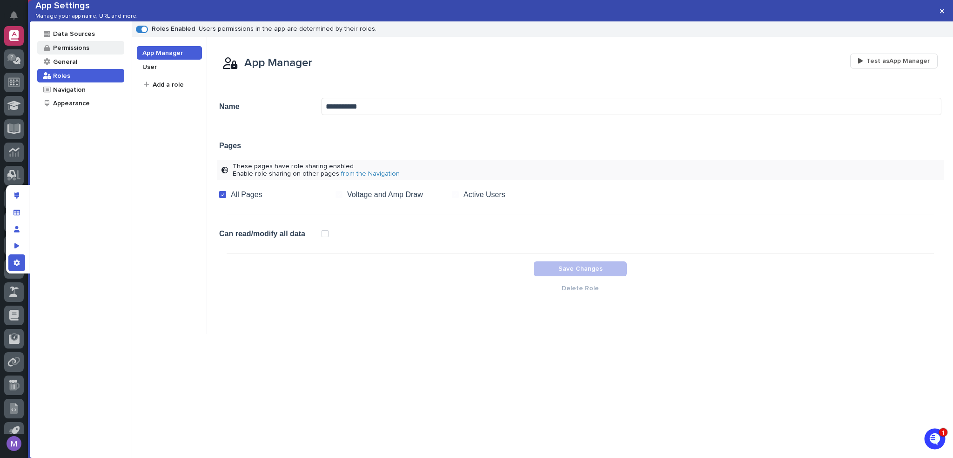
click at [84, 52] on div "Permissions" at bounding box center [70, 47] width 37 height 9
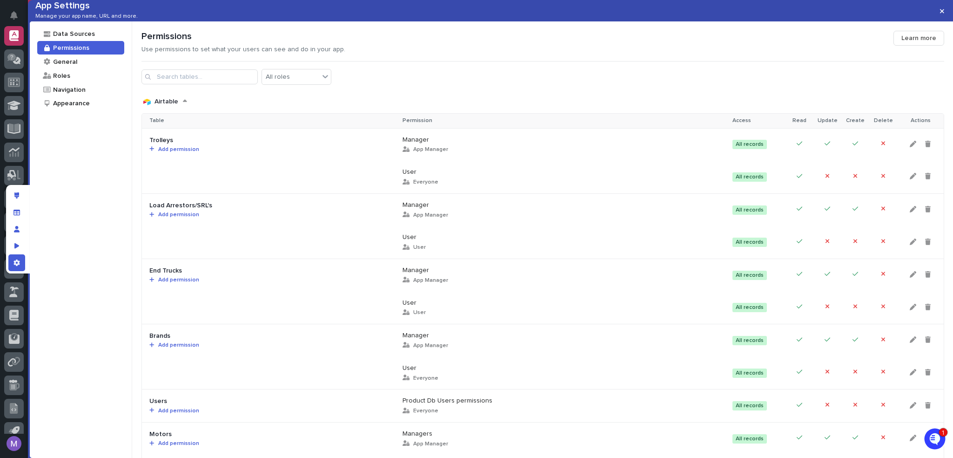
scroll to position [140, 0]
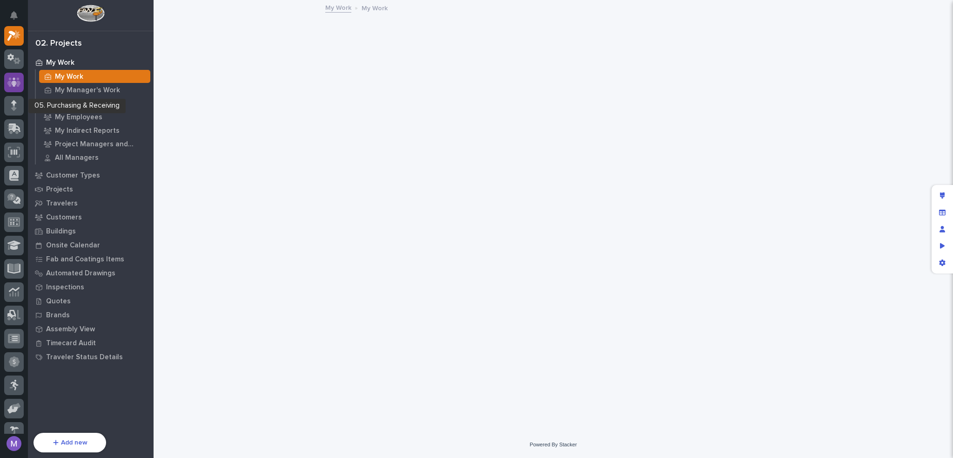
click at [19, 82] on icon at bounding box center [14, 81] width 14 height 9
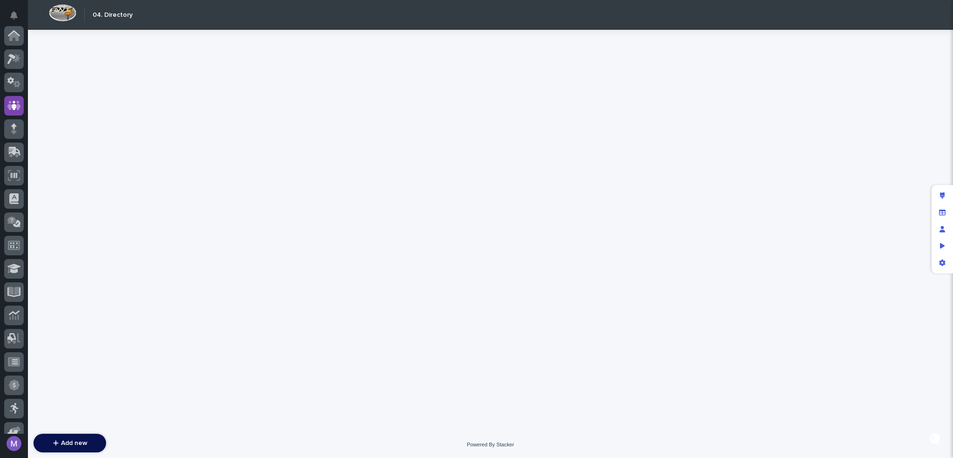
scroll to position [70, 0]
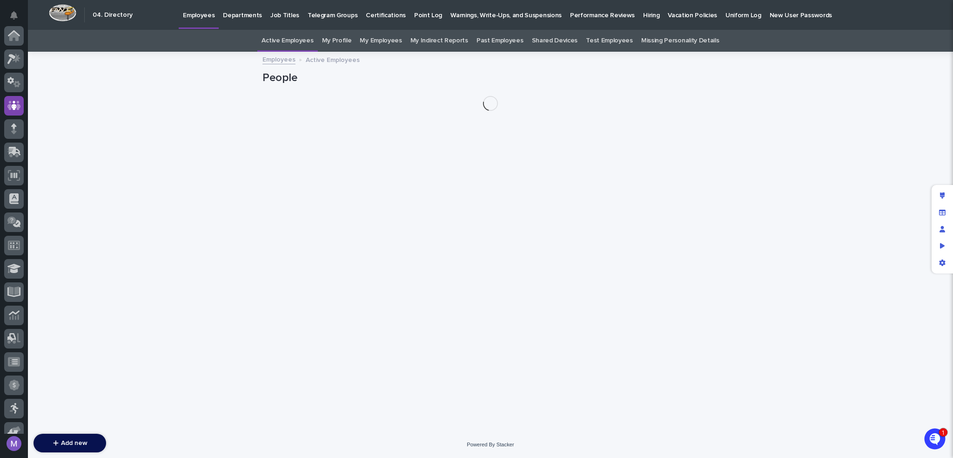
scroll to position [70, 0]
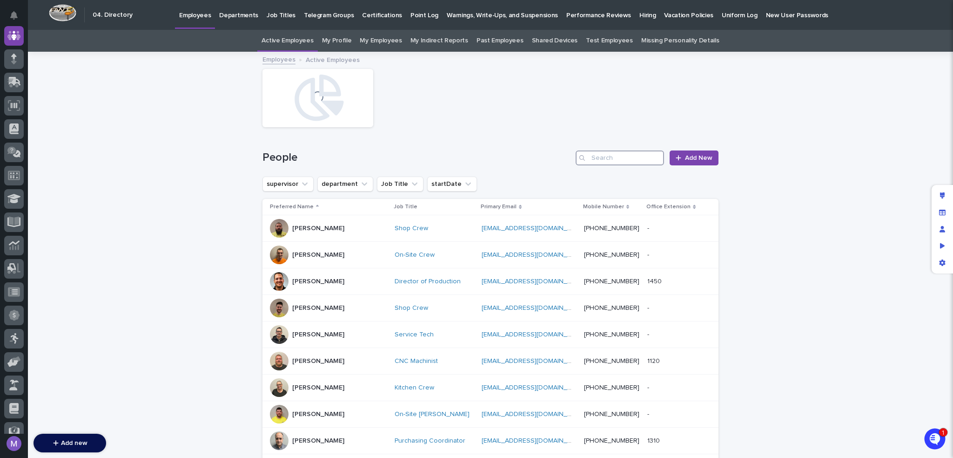
click at [618, 160] on input "Search" at bounding box center [620, 157] width 88 height 15
type input "ken"
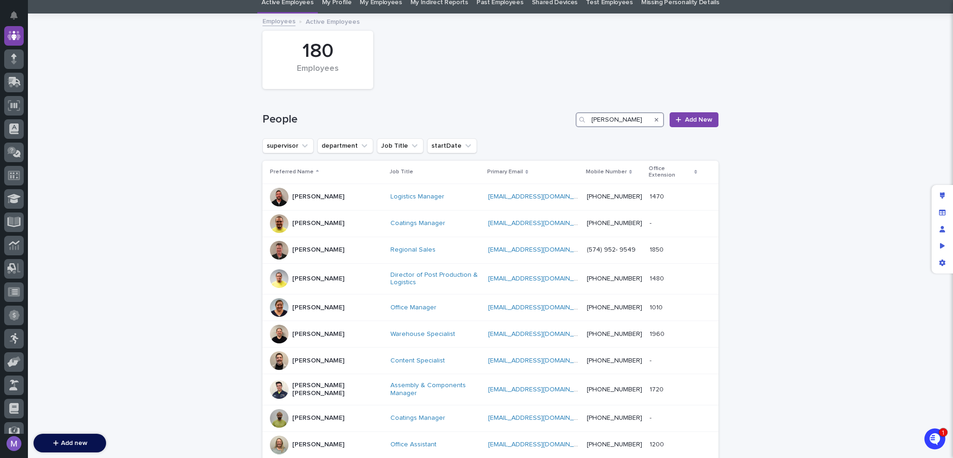
scroll to position [93, 0]
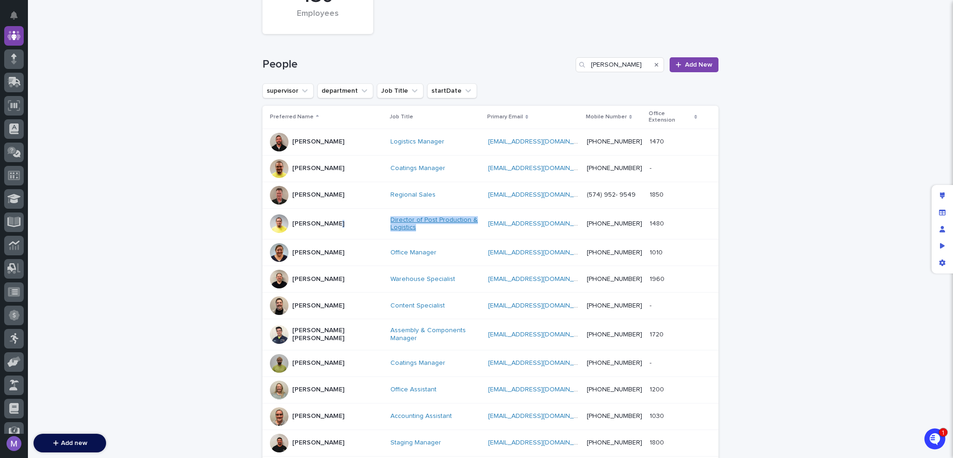
drag, startPoint x: 365, startPoint y: 210, endPoint x: 406, endPoint y: 219, distance: 42.0
click at [406, 219] on tr "Ken Overmyer Director of Post Production & Logistics kovermyer@pwiworks.com kov…" at bounding box center [491, 223] width 456 height 31
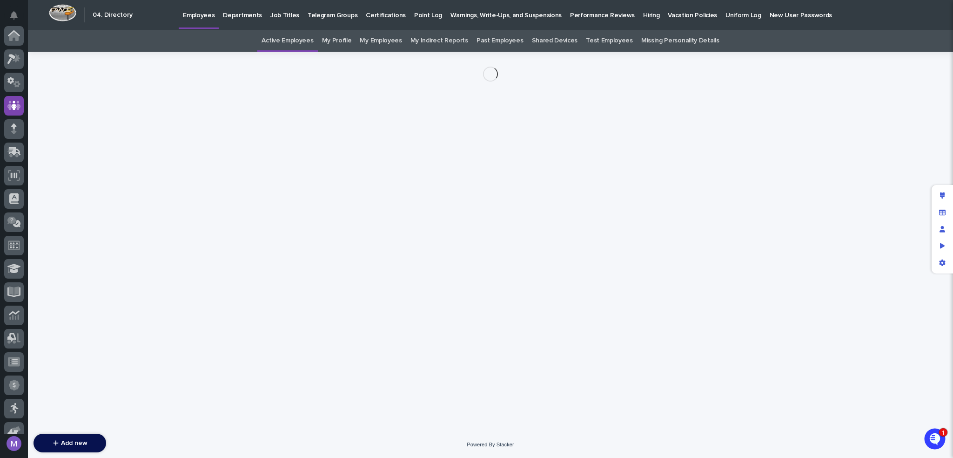
scroll to position [70, 0]
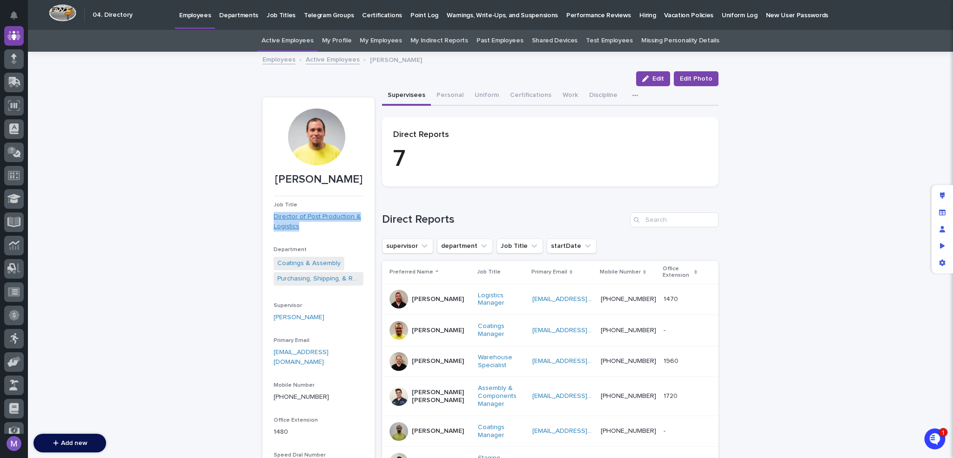
drag, startPoint x: 268, startPoint y: 215, endPoint x: 307, endPoint y: 226, distance: 40.7
click at [307, 226] on section "Ken Overmyer Job Title Director of Post Production & Logistics Department Coati…" at bounding box center [319, 293] width 112 height 393
copy link "Director of Post Production & Logistics"
click at [314, 61] on link "Active Employees" at bounding box center [333, 59] width 54 height 11
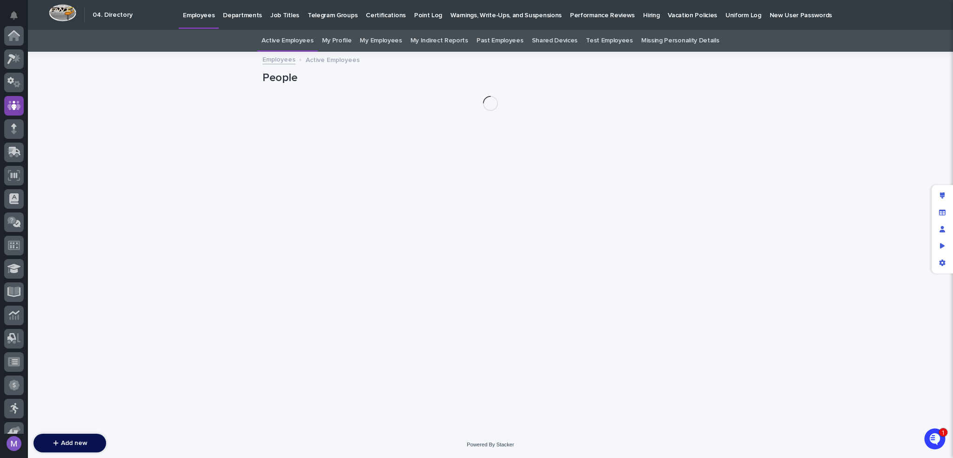
scroll to position [70, 0]
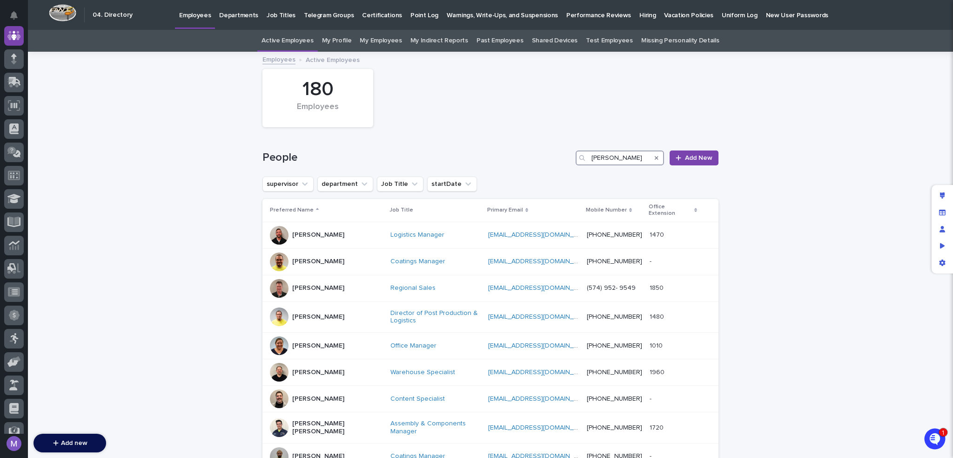
click at [609, 157] on input "ken" at bounding box center [620, 157] width 88 height 15
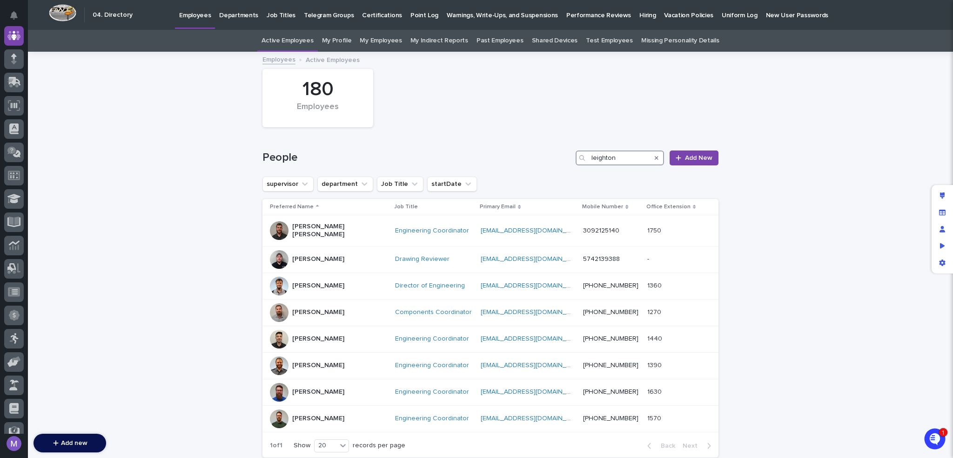
type input "leighton"
click at [656, 156] on div "Search" at bounding box center [656, 157] width 15 height 15
click at [655, 156] on icon "Search" at bounding box center [657, 158] width 4 height 6
click at [638, 159] on input "Search" at bounding box center [620, 157] width 88 height 15
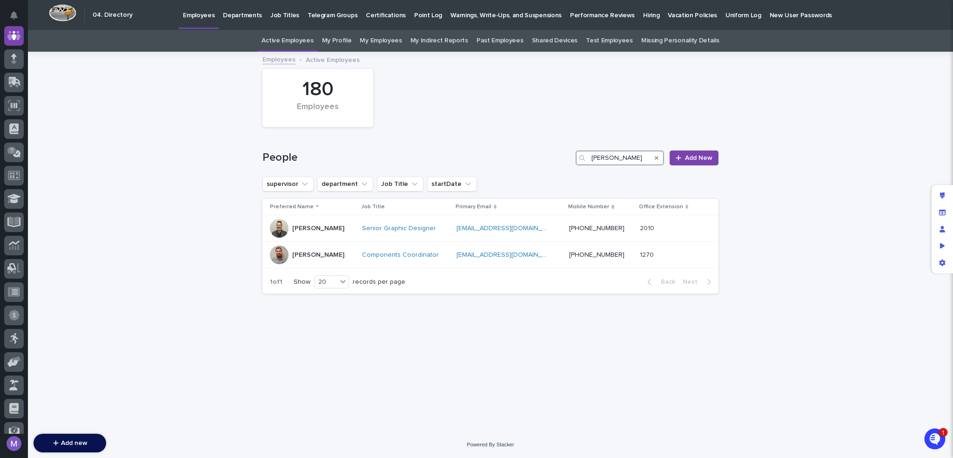
type input "nathan"
